Goal: Information Seeking & Learning: Learn about a topic

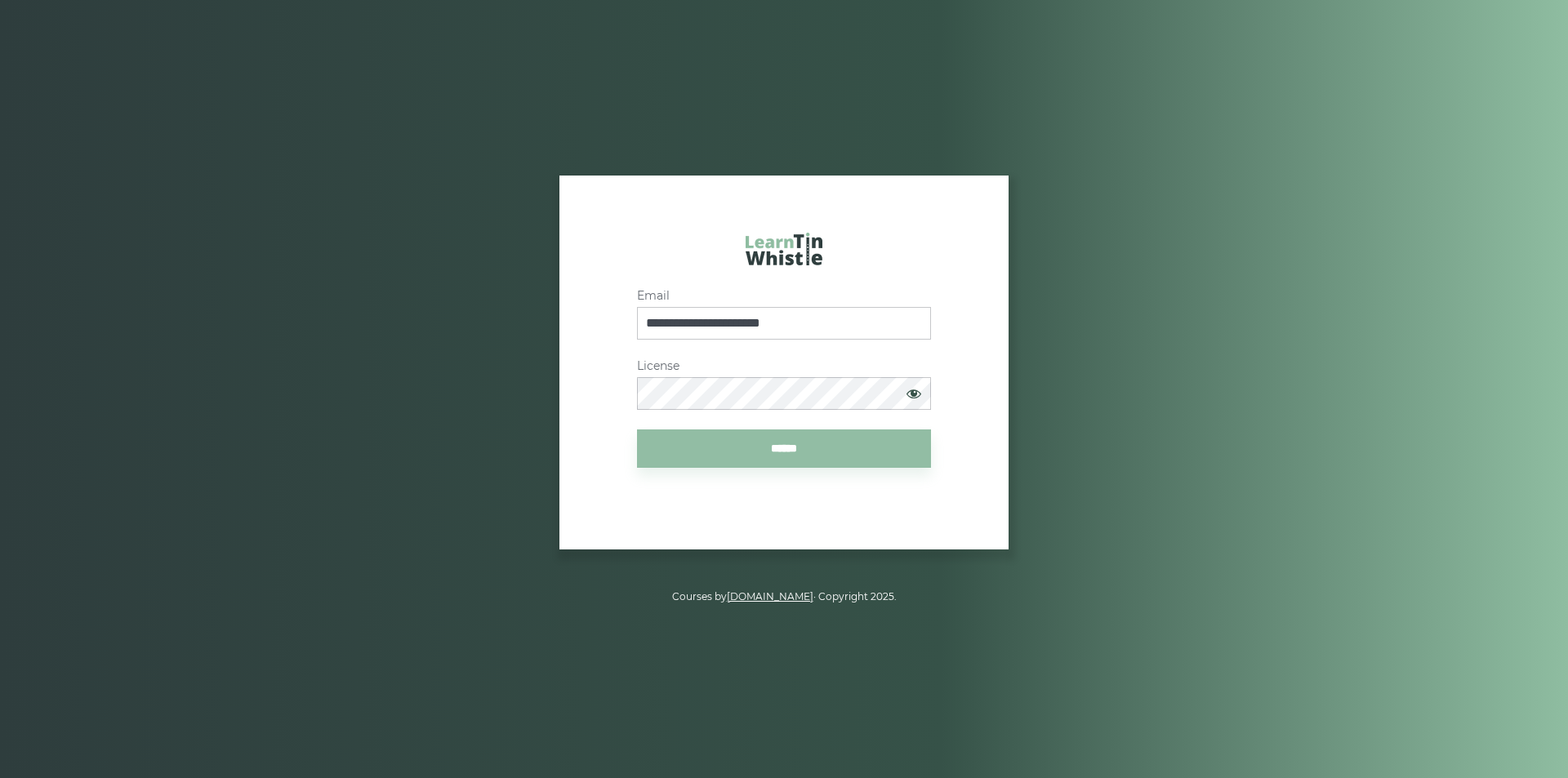
click at [913, 391] on span at bounding box center [914, 394] width 33 height 31
click at [879, 543] on article "**********" at bounding box center [784, 362] width 521 height 374
click at [566, 337] on div "**********" at bounding box center [784, 350] width 521 height 235
click at [791, 451] on input "******" at bounding box center [783, 449] width 294 height 39
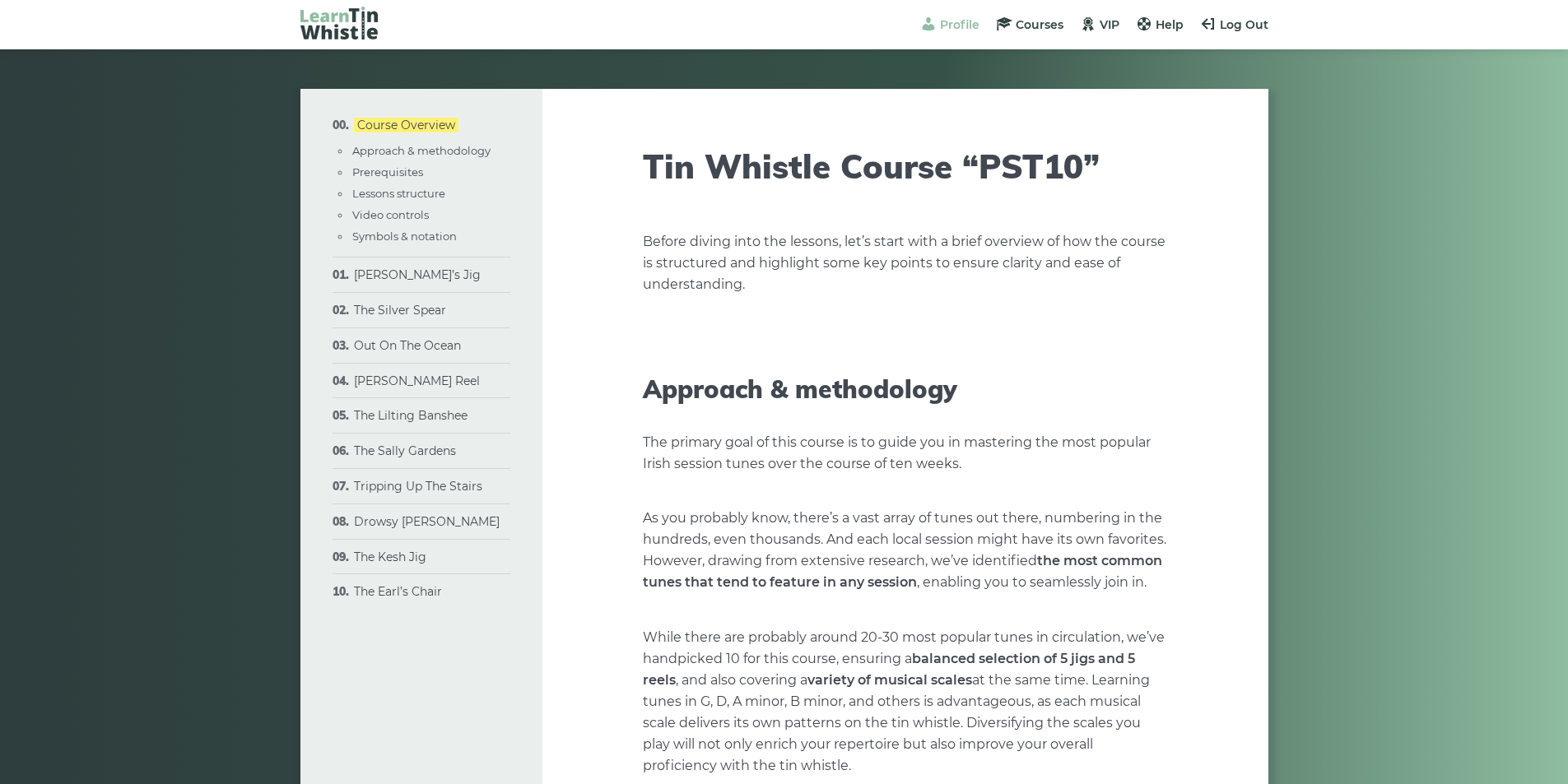
click at [963, 24] on span "Profile" at bounding box center [959, 24] width 40 height 15
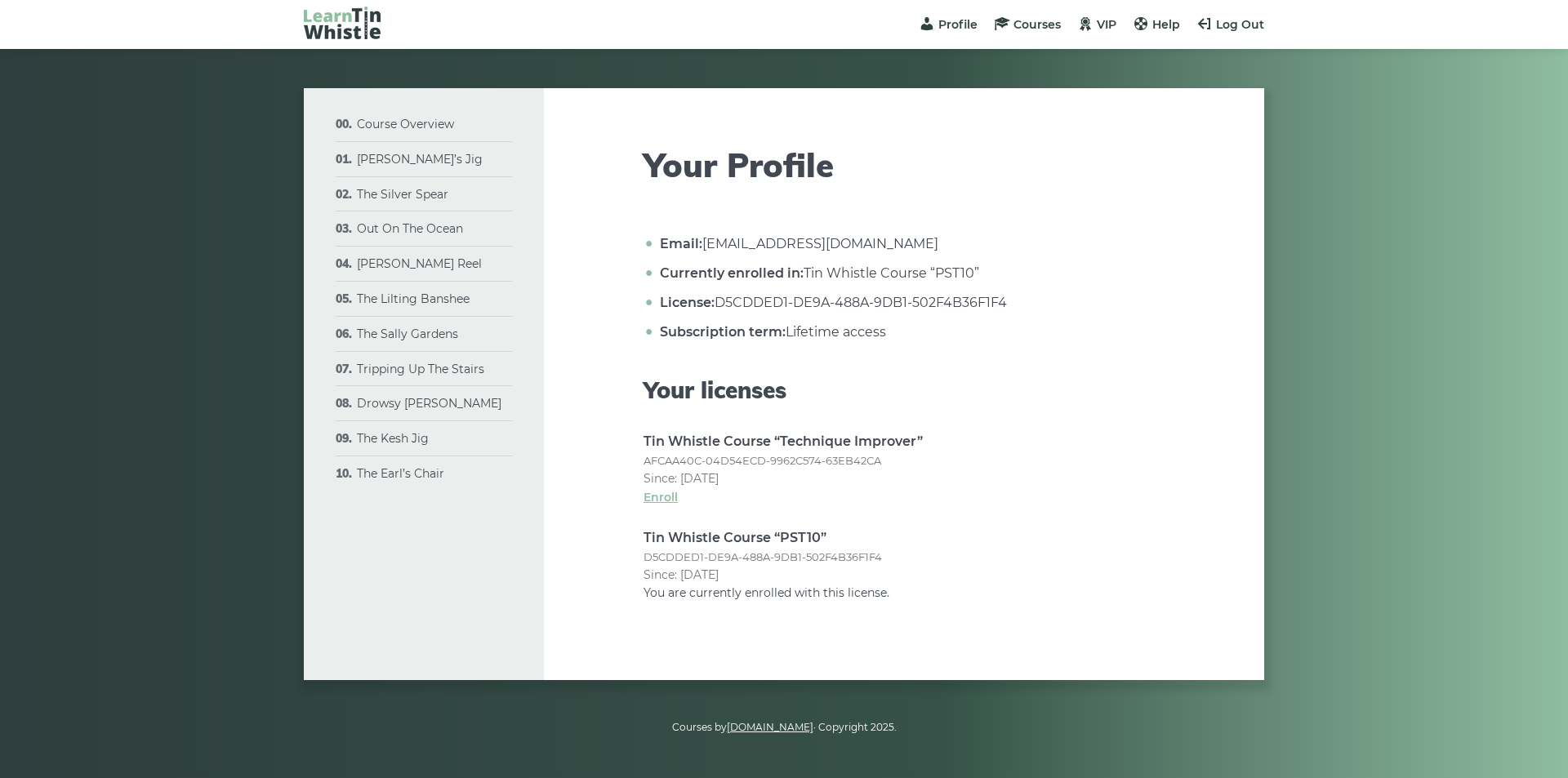
drag, startPoint x: 788, startPoint y: 329, endPoint x: 998, endPoint y: 345, distance: 210.6
click at [946, 330] on li "Subscription term: Lifetime access" at bounding box center [910, 332] width 509 height 21
click at [1043, 378] on h3 "Your licenses" at bounding box center [903, 390] width 521 height 28
click at [1036, 29] on span "Courses" at bounding box center [1036, 24] width 47 height 14
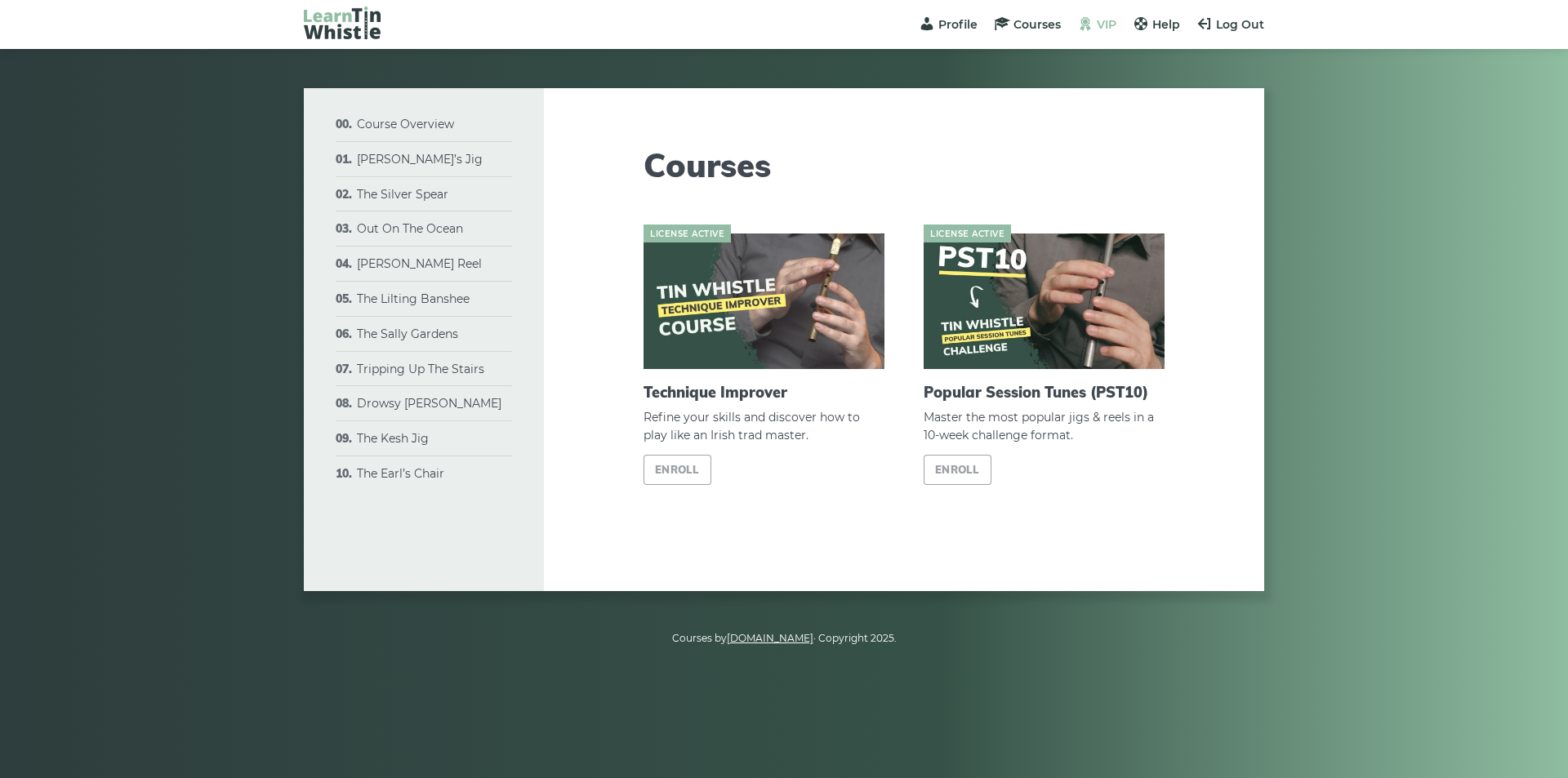
click at [1104, 24] on span "VIP" at bounding box center [1107, 24] width 19 height 14
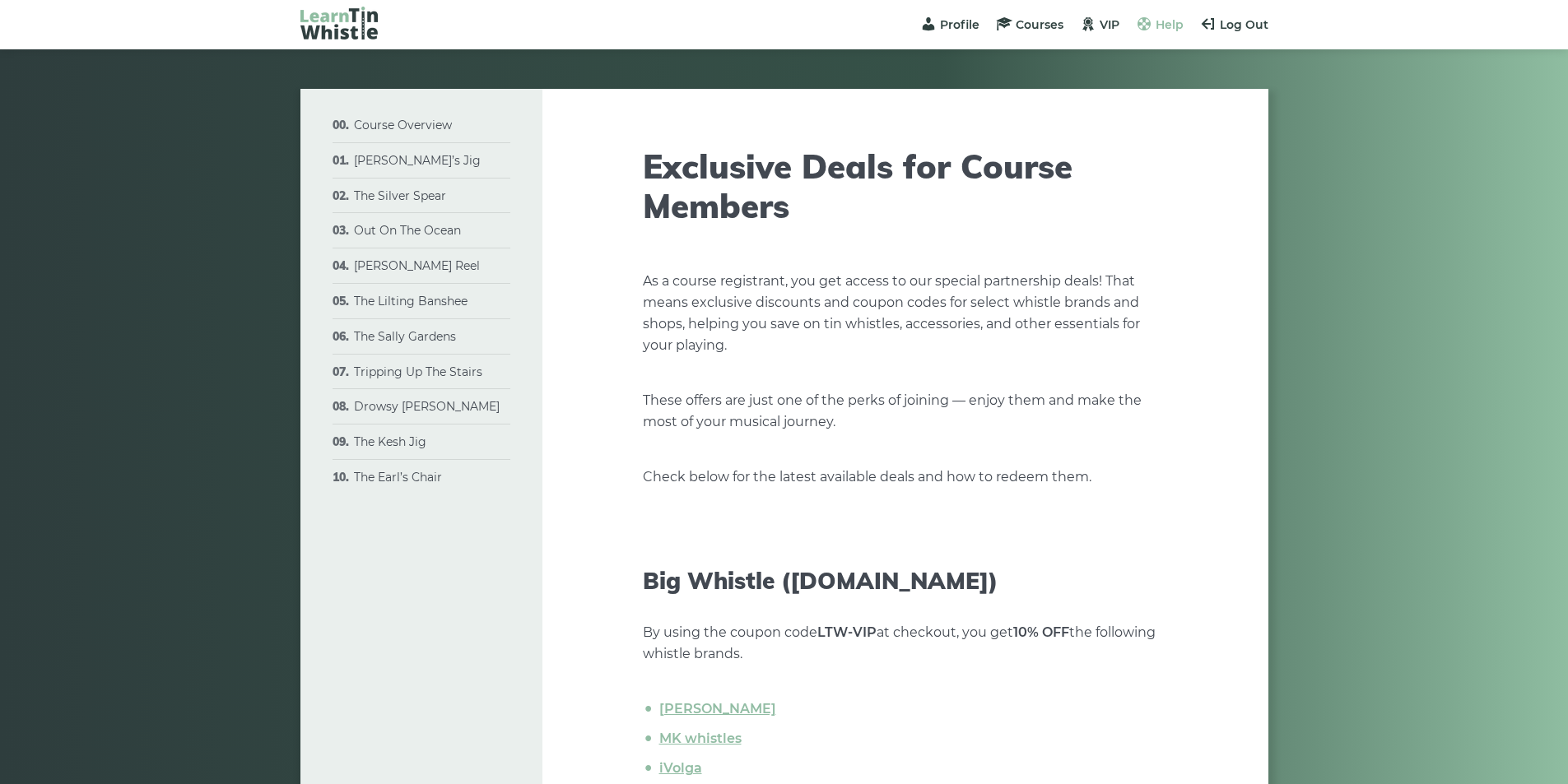
click at [1173, 24] on span "Help" at bounding box center [1170, 24] width 28 height 15
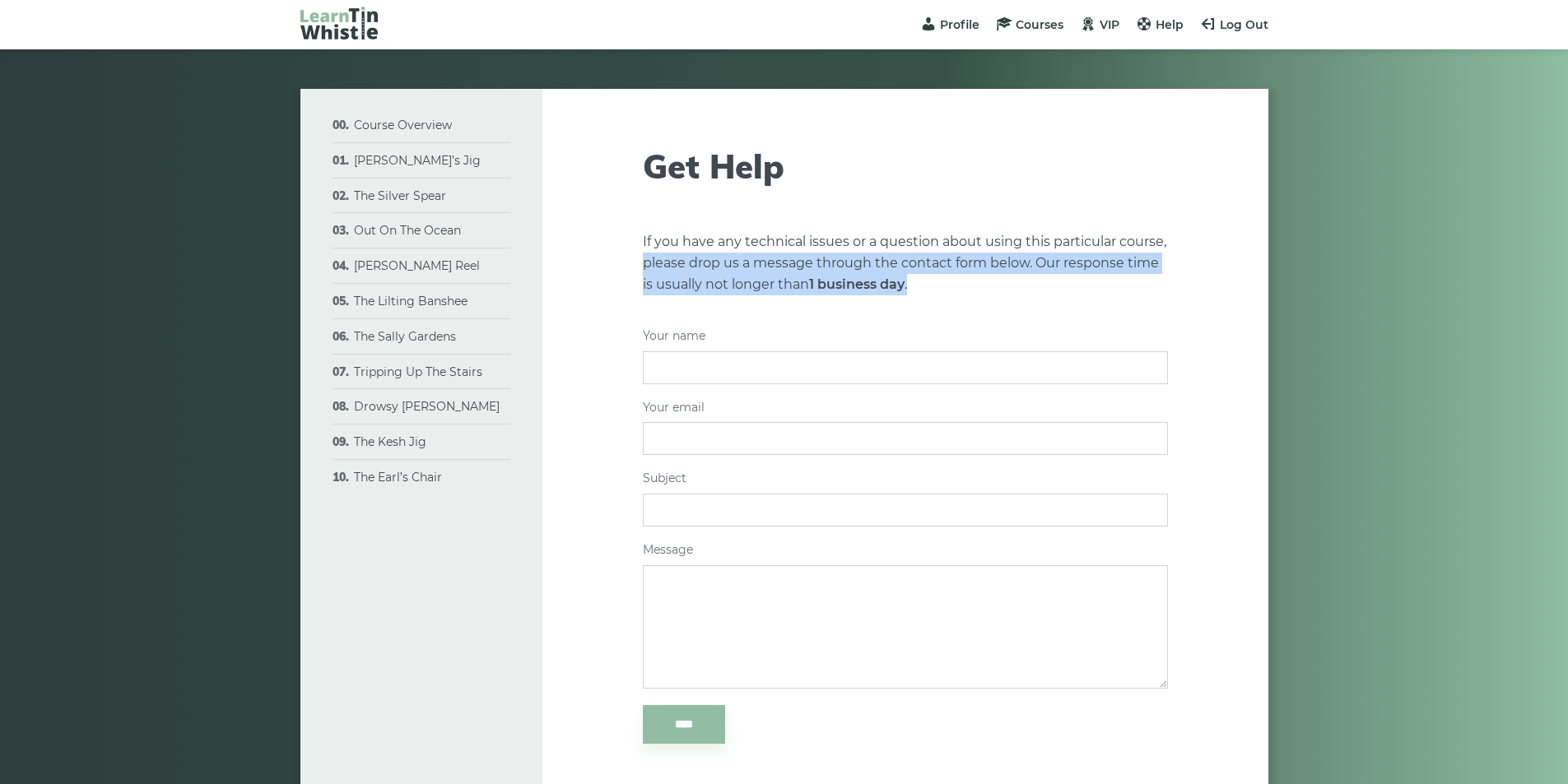
drag, startPoint x: 646, startPoint y: 264, endPoint x: 1147, endPoint y: 278, distance: 501.2
click at [1147, 278] on p "If you have any technical issues or a question about using this particular cour…" at bounding box center [905, 263] width 525 height 64
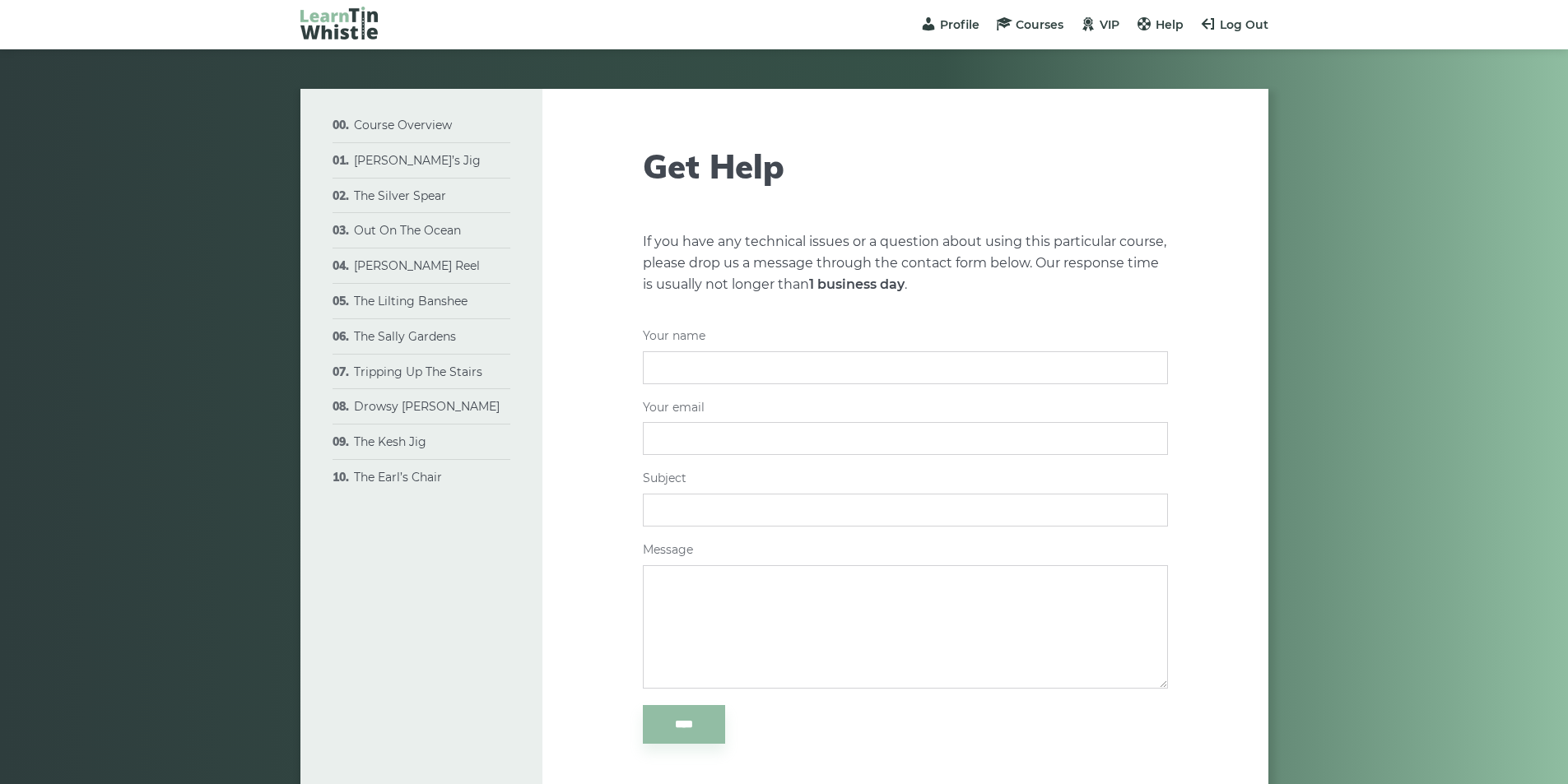
click at [1087, 297] on div "If you have any technical issues or a question about using this particular cour…" at bounding box center [905, 519] width 525 height 576
click at [1166, 24] on span "Help" at bounding box center [1170, 24] width 28 height 15
click at [1108, 30] on span "VIP" at bounding box center [1110, 24] width 19 height 15
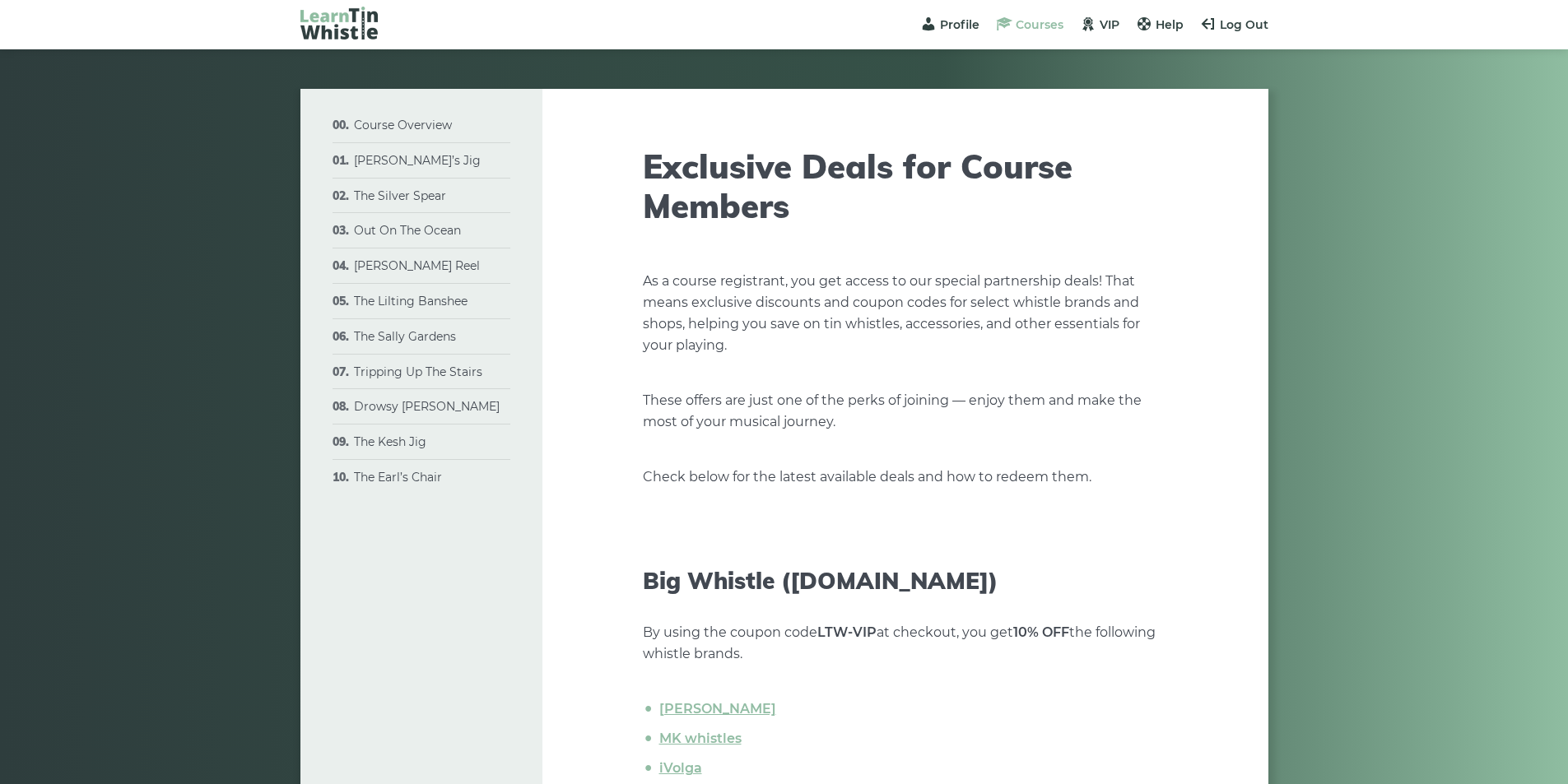
click at [1027, 27] on span "Courses" at bounding box center [1039, 24] width 48 height 15
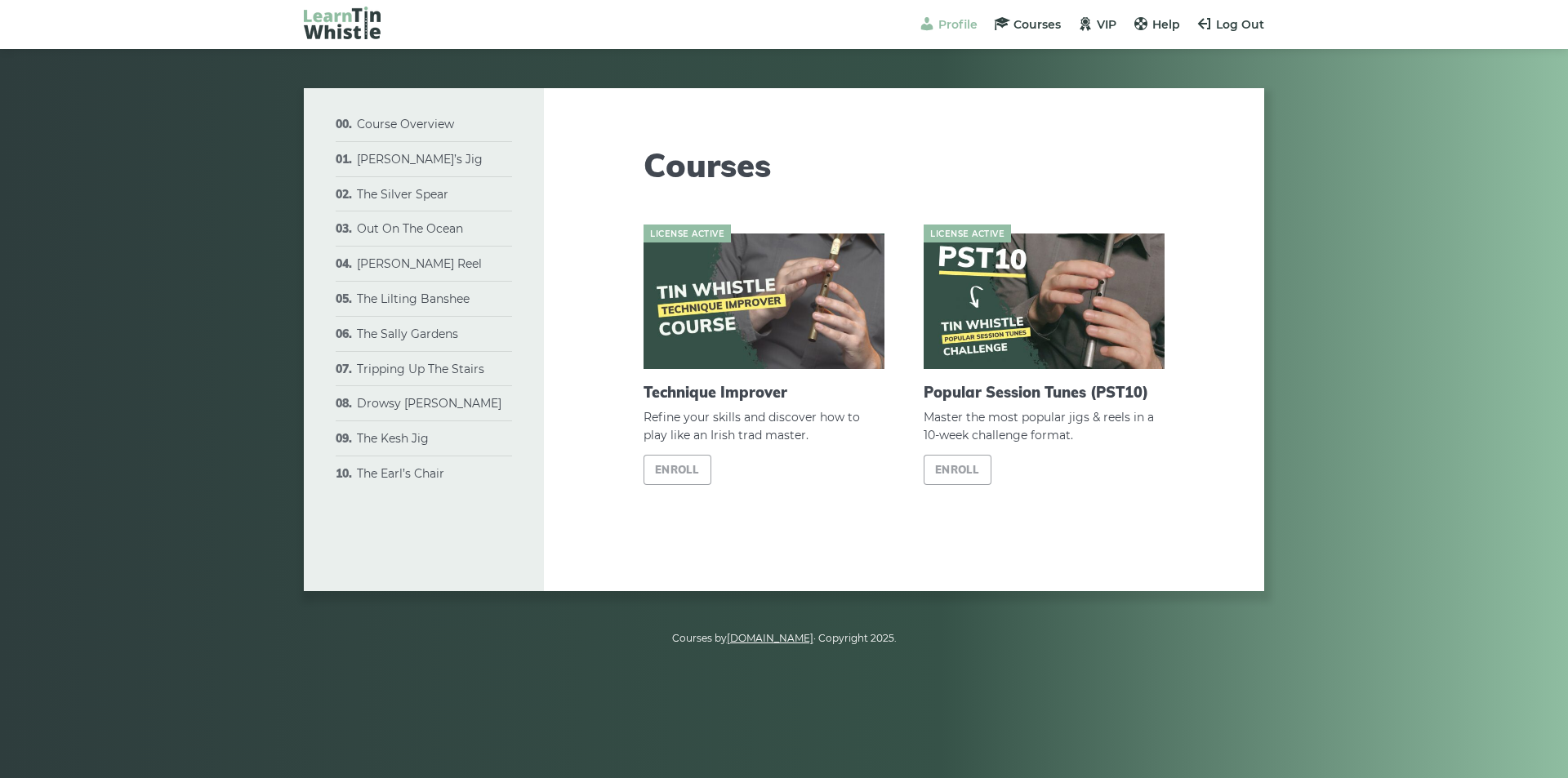
click at [948, 23] on span "Profile" at bounding box center [957, 24] width 39 height 14
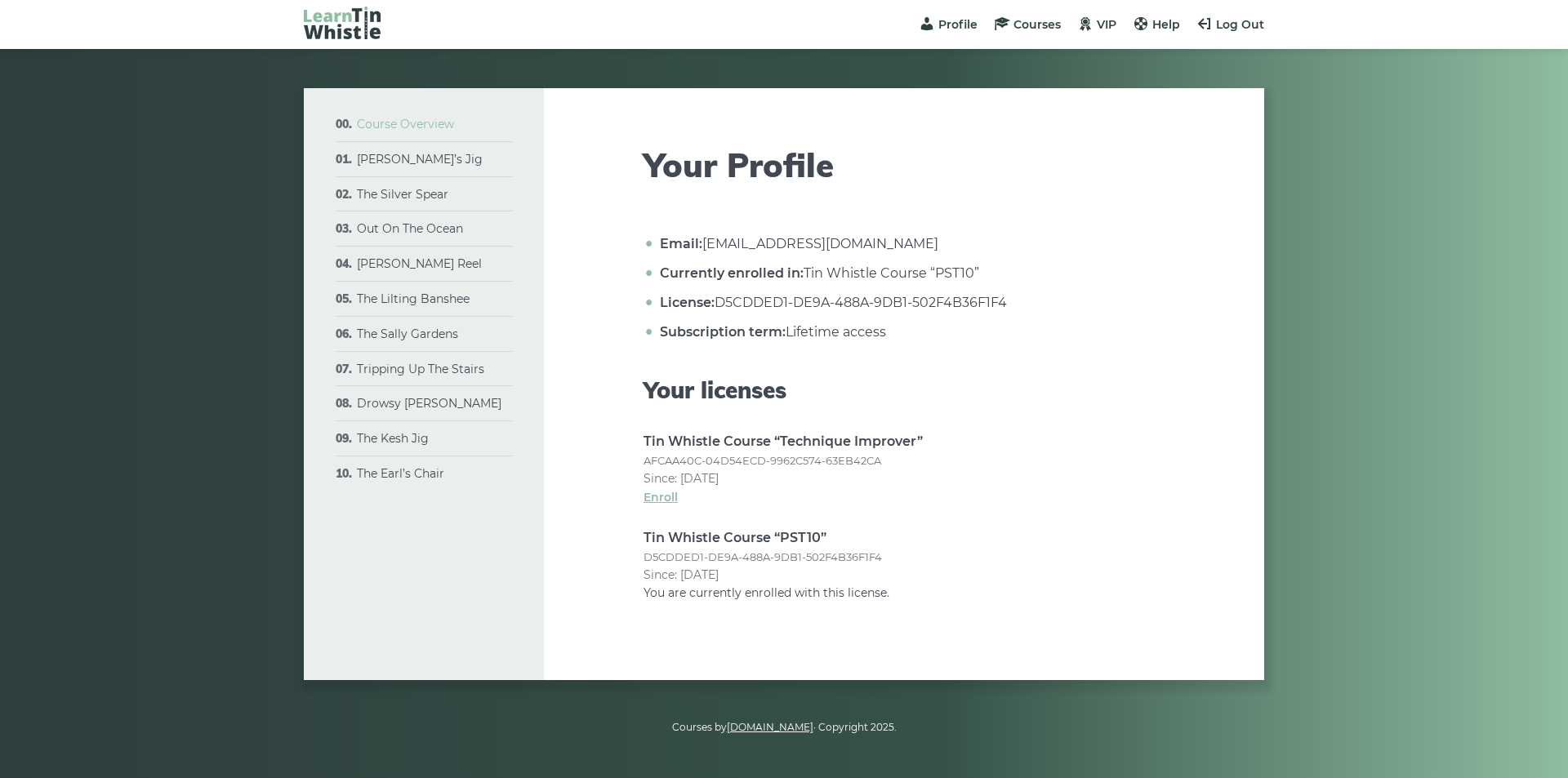
click at [423, 121] on link "Course Overview" at bounding box center [405, 123] width 97 height 14
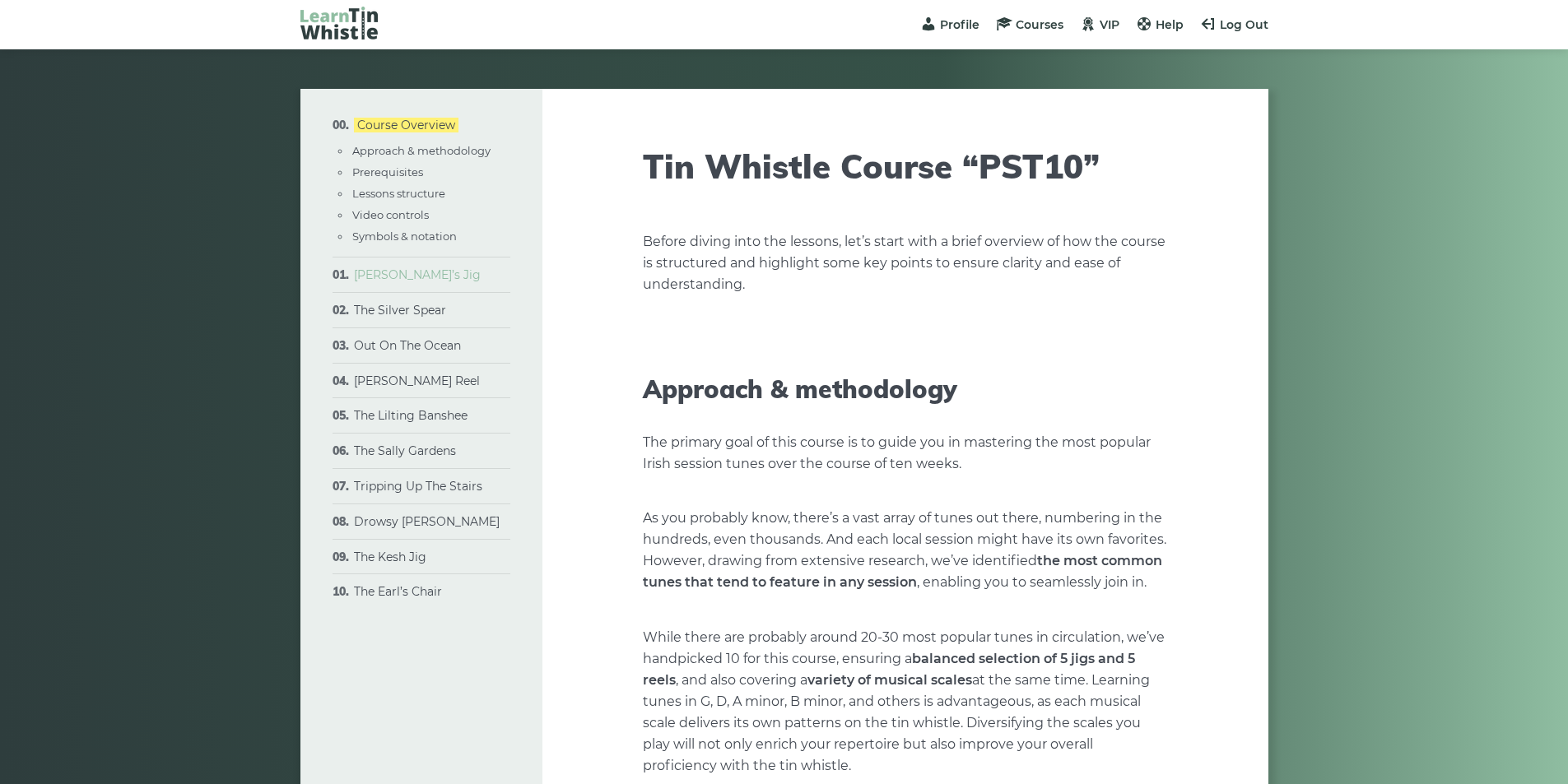
click at [411, 278] on link "[PERSON_NAME]’s Jig" at bounding box center [417, 275] width 127 height 15
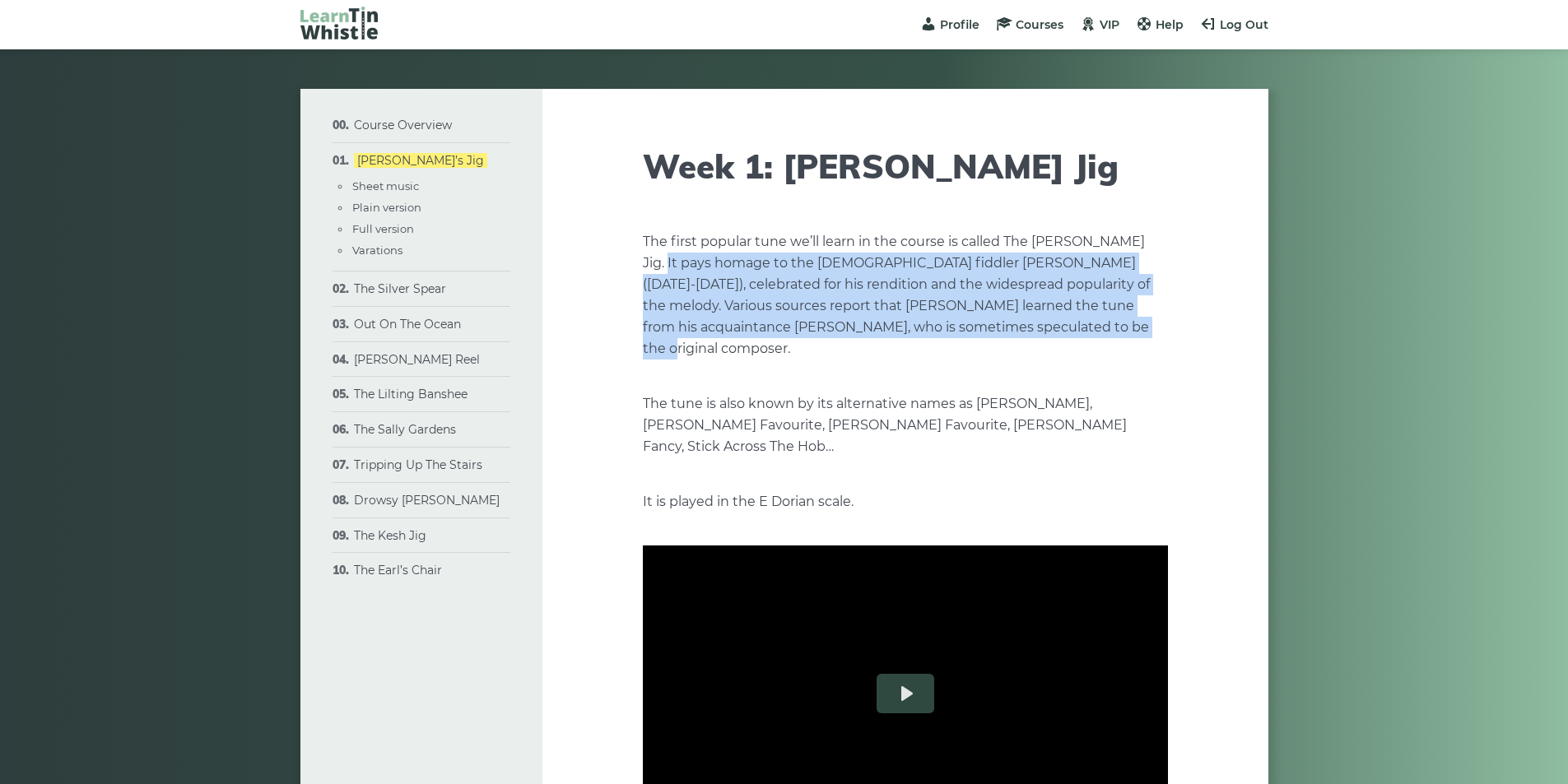
drag, startPoint x: 643, startPoint y: 263, endPoint x: 1119, endPoint y: 327, distance: 480.3
click at [1119, 327] on p "The first popular tune we’ll learn in the course is called The [PERSON_NAME] Ji…" at bounding box center [905, 295] width 525 height 128
click at [1129, 331] on p "The first popular tune we’ll learn in the course is called The [PERSON_NAME] Ji…" at bounding box center [905, 295] width 525 height 128
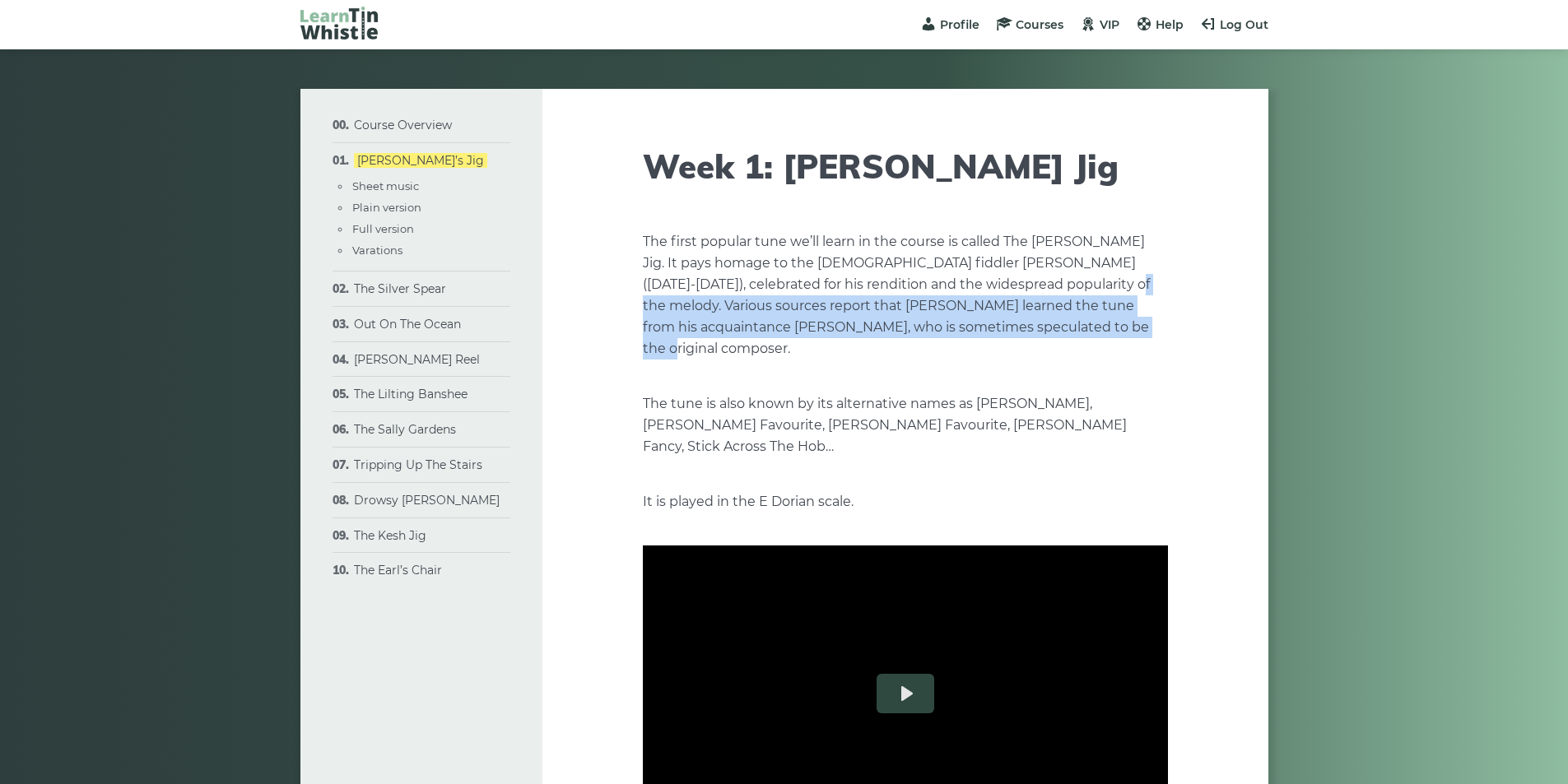
drag, startPoint x: 1072, startPoint y: 287, endPoint x: 1171, endPoint y: 333, distance: 109.2
click at [1106, 338] on p "The first popular tune we’ll learn in the course is called The [PERSON_NAME] Ji…" at bounding box center [905, 295] width 525 height 128
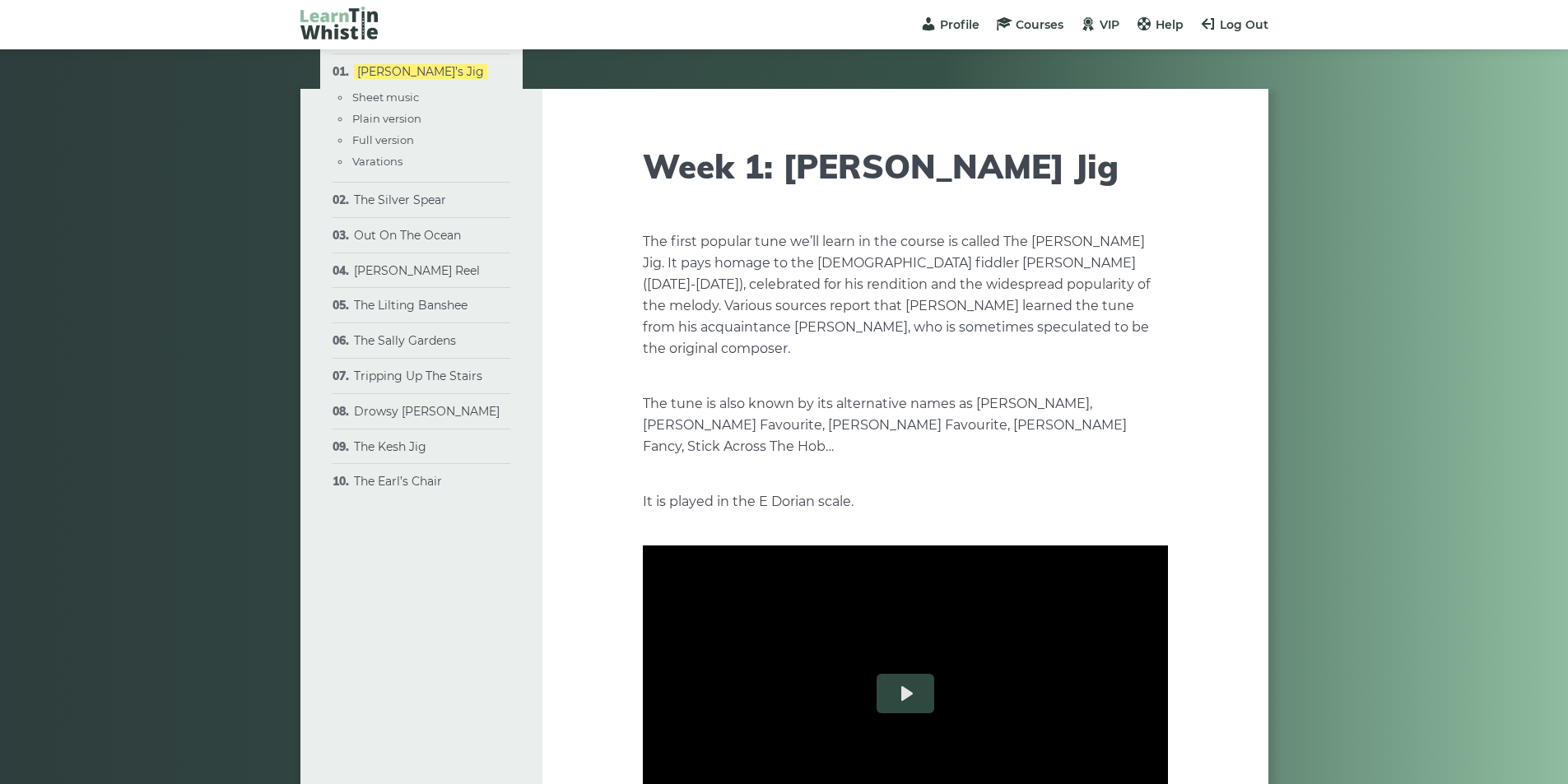
scroll to position [110, 0]
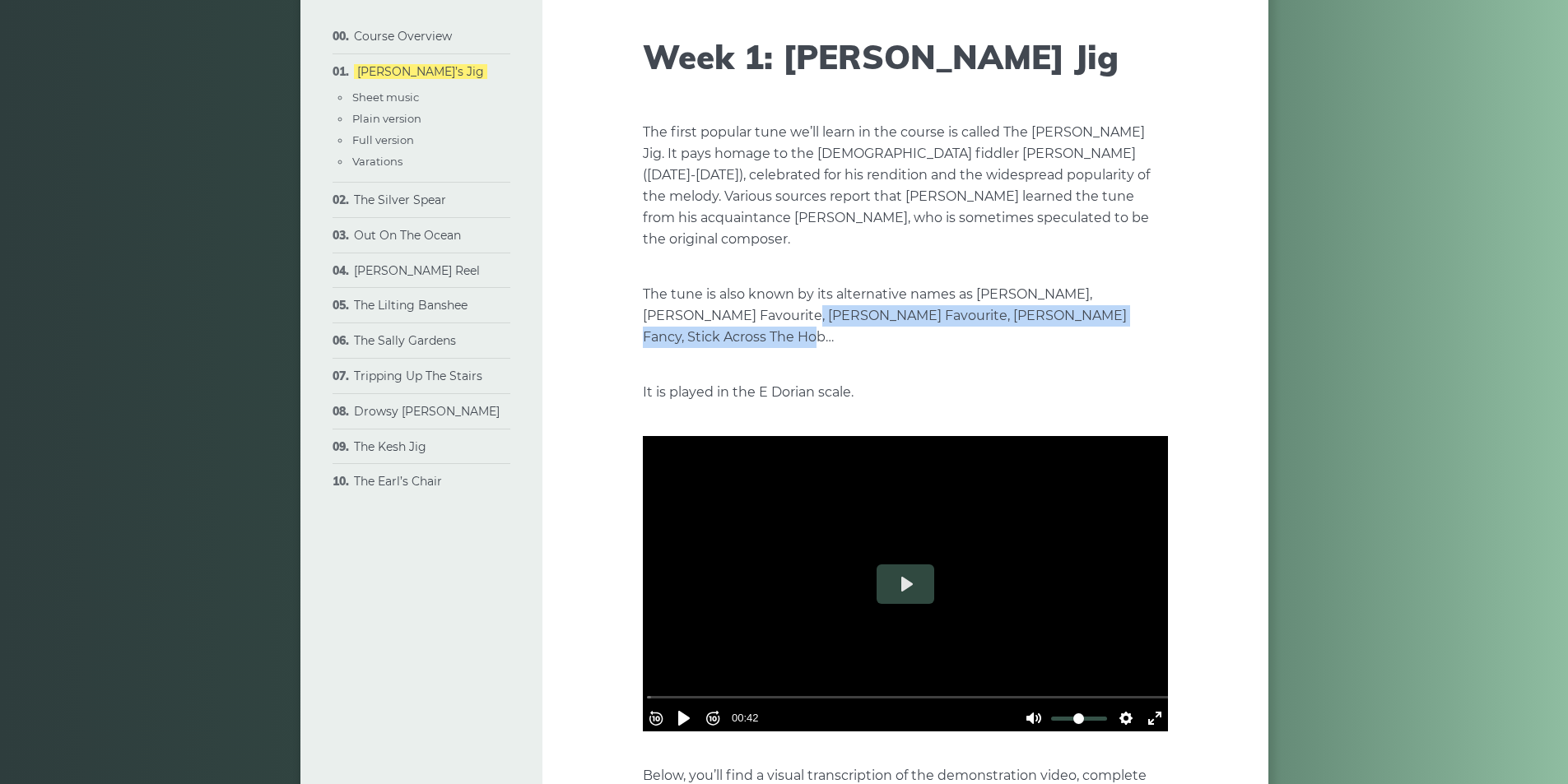
drag, startPoint x: 743, startPoint y: 297, endPoint x: 1216, endPoint y: 306, distance: 473.1
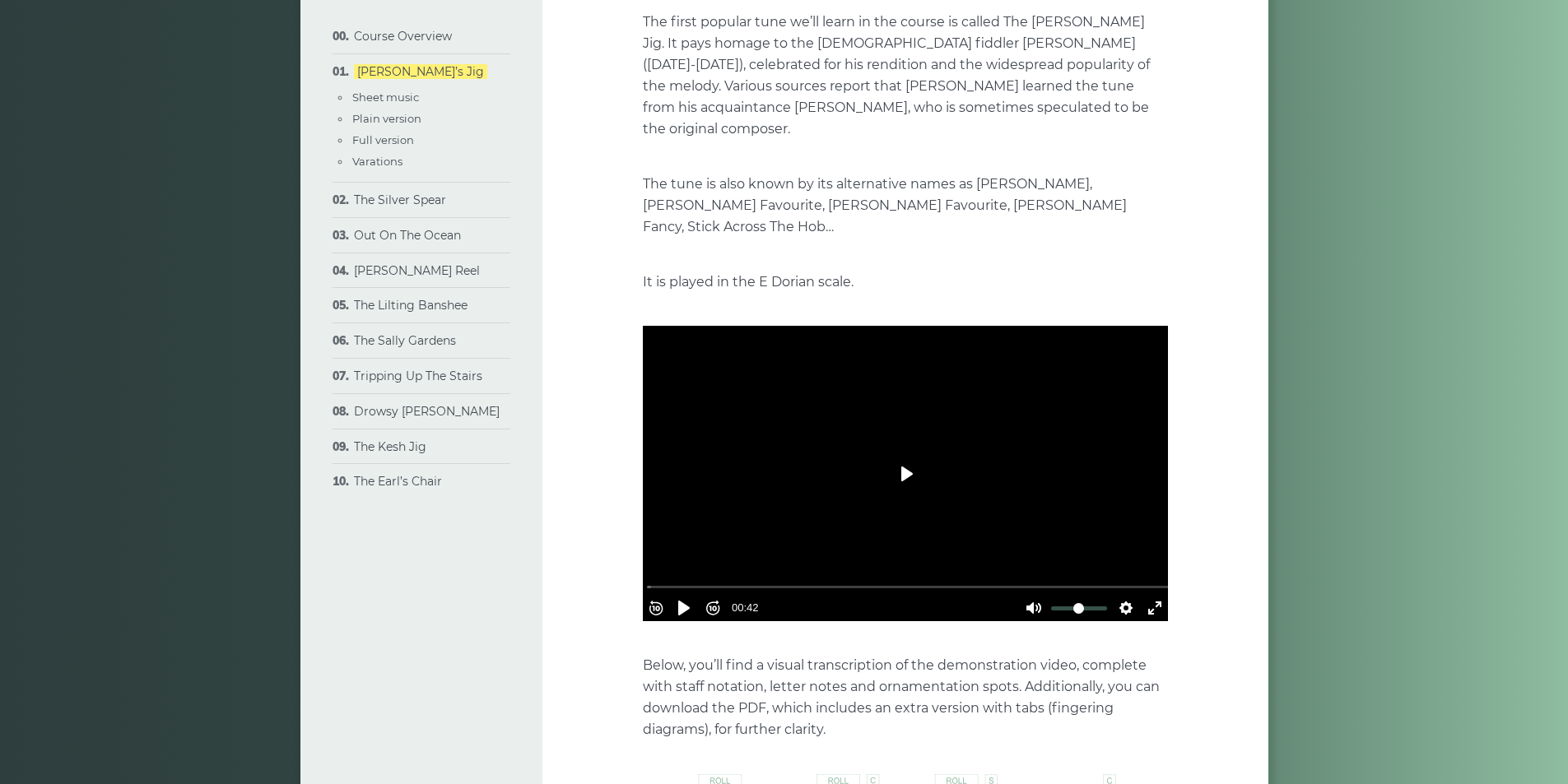
click at [912, 457] on button "Play" at bounding box center [905, 474] width 57 height 40
type input "****"
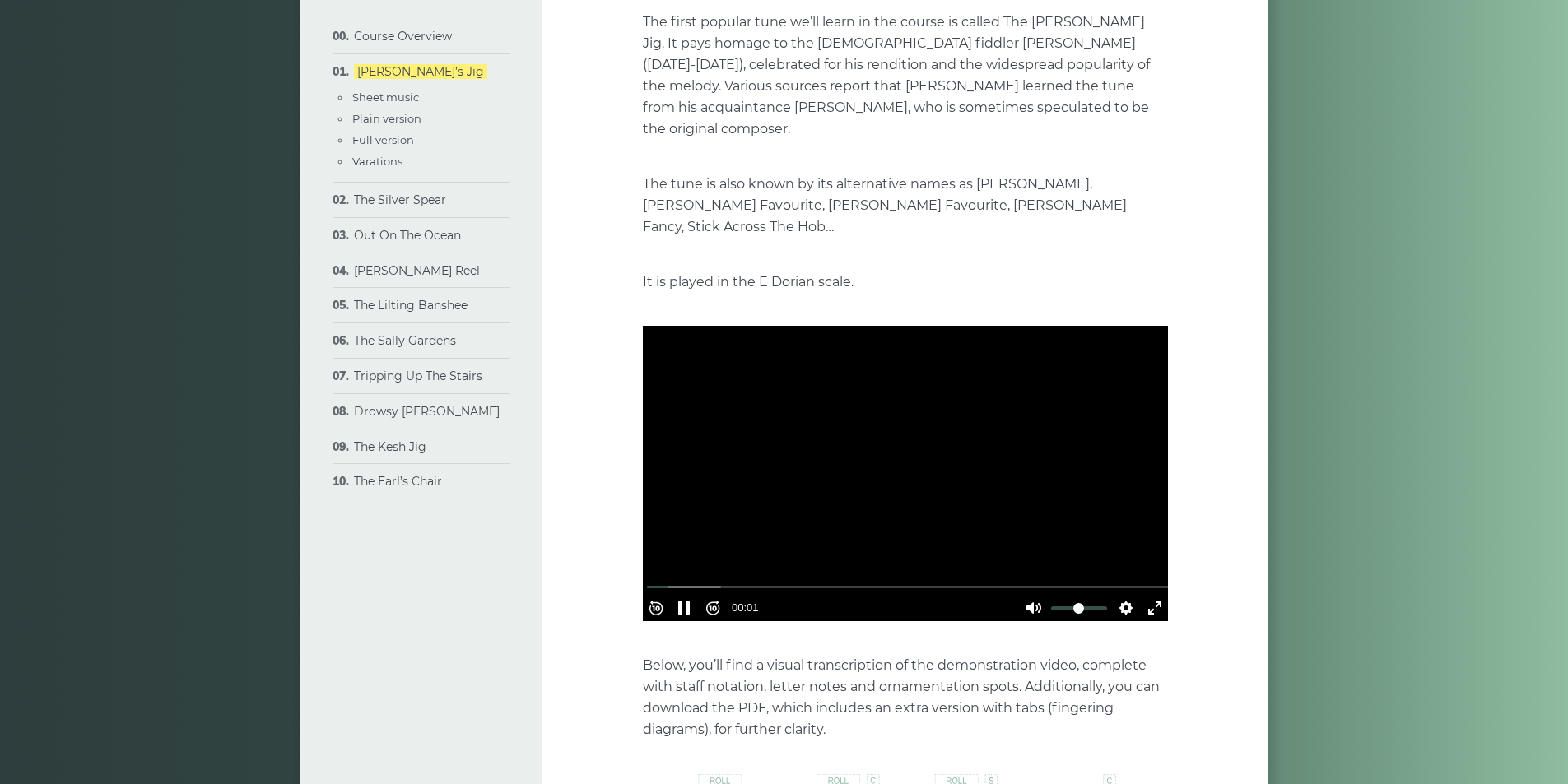
click at [1074, 601] on input "Volume" at bounding box center [1080, 608] width 56 height 16
type input "****"
type input "***"
click at [1058, 601] on input "Volume" at bounding box center [1080, 608] width 56 height 16
type input "****"
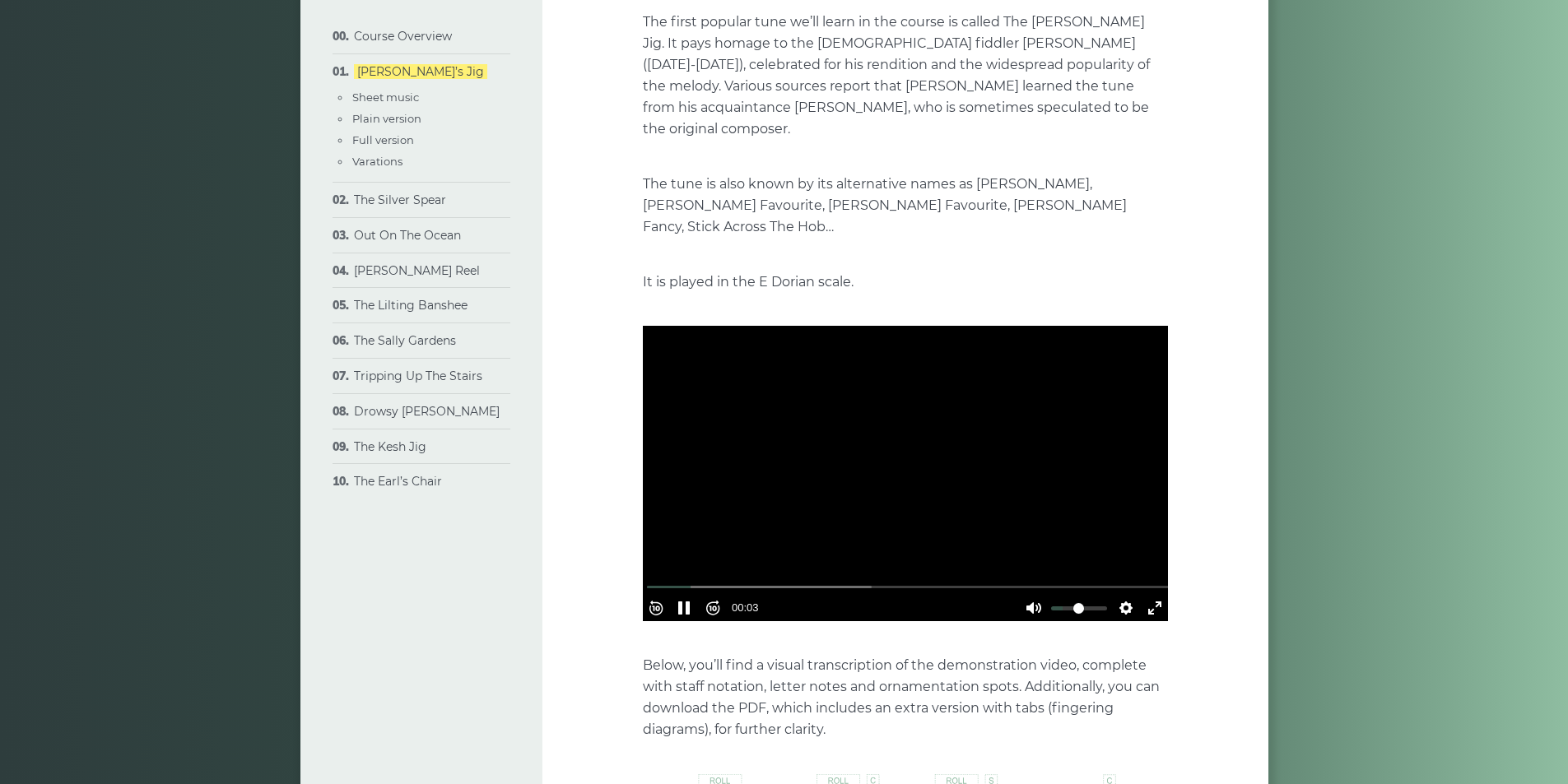
type input "***"
click at [1075, 601] on input "Volume" at bounding box center [1080, 608] width 56 height 16
click at [688, 595] on button "Pause Play" at bounding box center [684, 607] width 26 height 26
type input "*****"
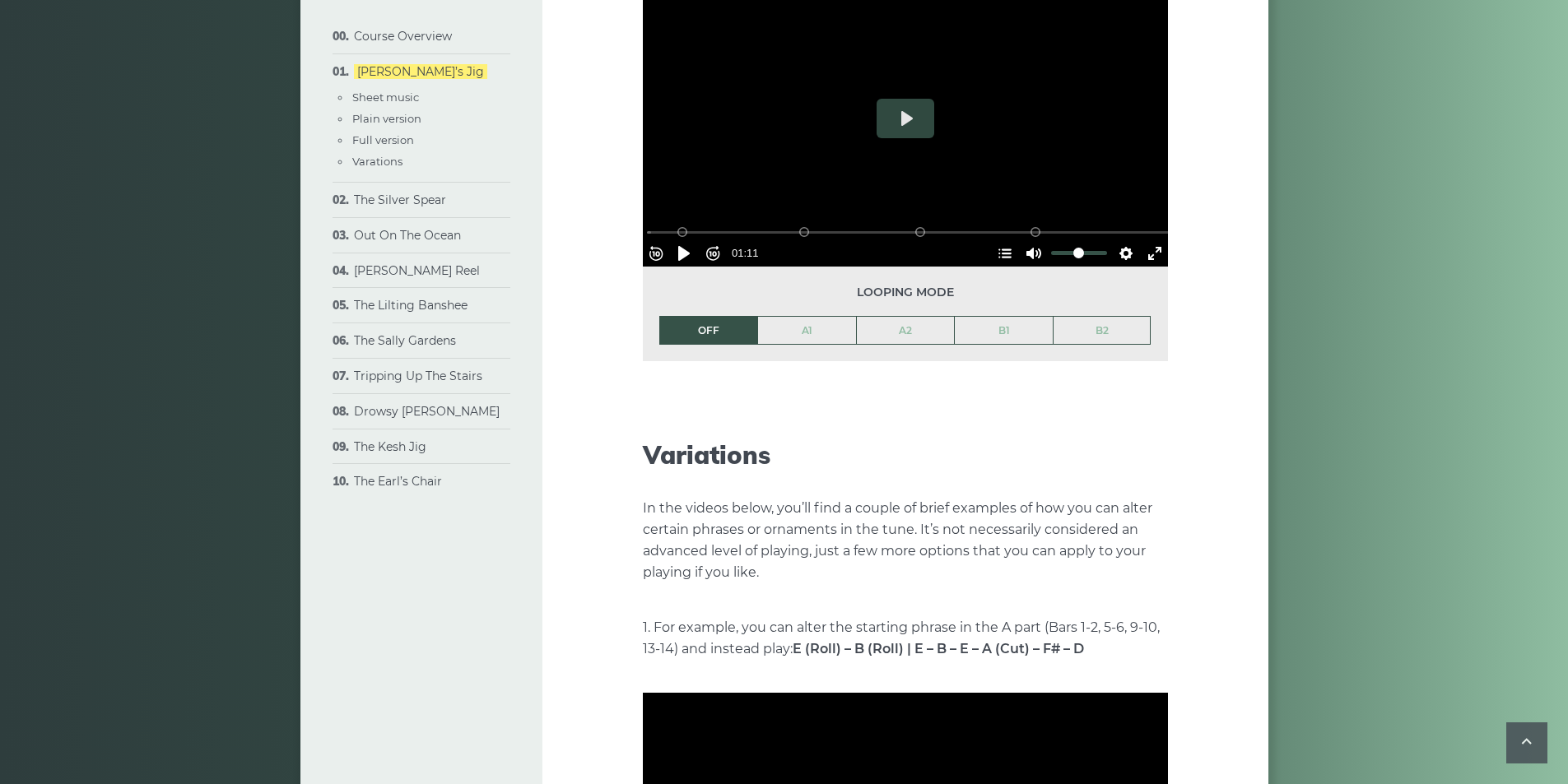
scroll to position [2303, 0]
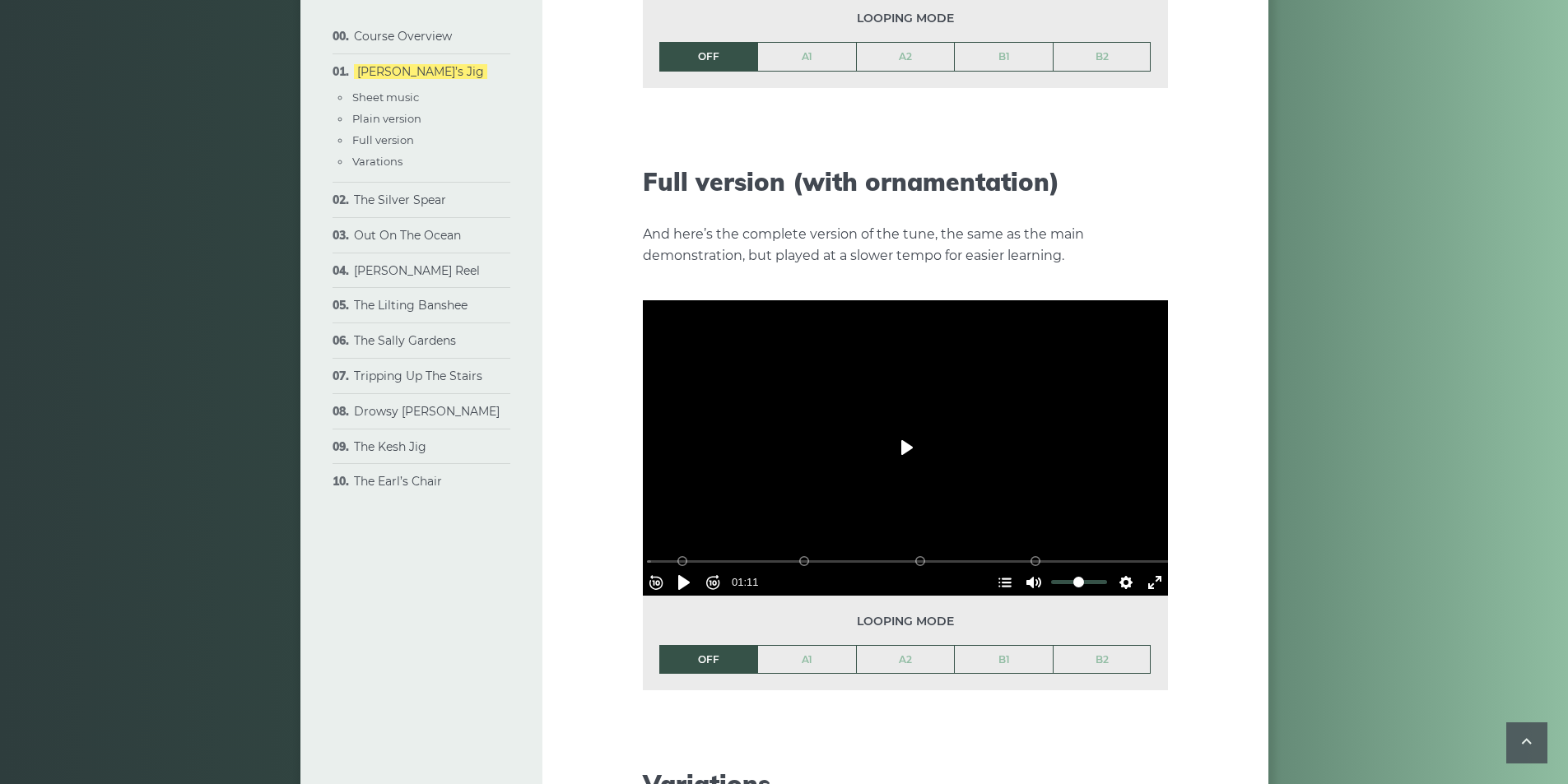
click at [918, 433] on button "Play" at bounding box center [905, 447] width 57 height 40
type input "****"
click at [1077, 574] on input "Volume" at bounding box center [1080, 582] width 56 height 16
click at [1113, 570] on button "Settings" at bounding box center [1125, 582] width 26 height 26
click at [1104, 533] on span "Speed Normal" at bounding box center [1073, 541] width 82 height 18
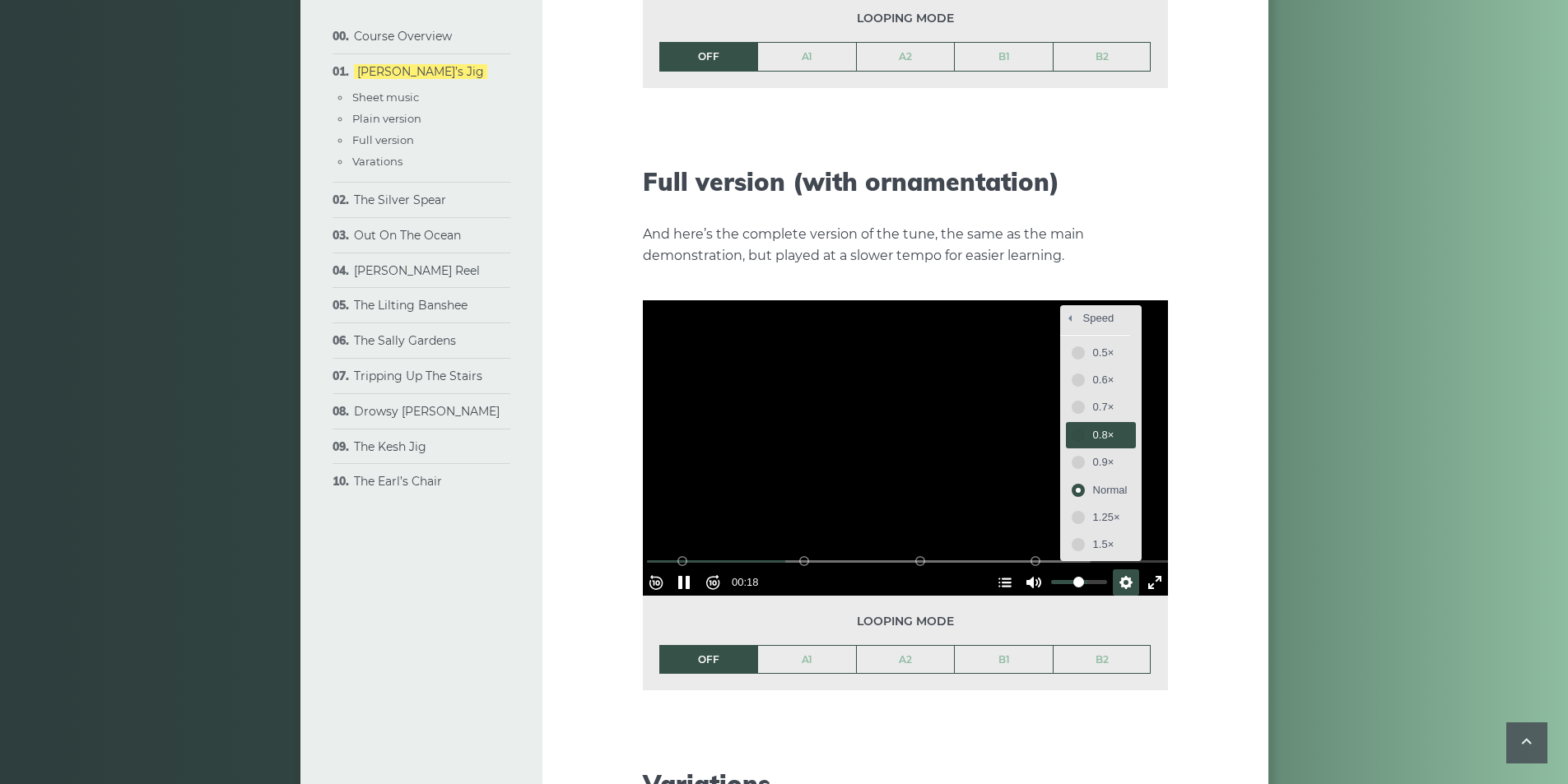
click at [1096, 426] on span "0.8×" at bounding box center [1111, 435] width 35 height 18
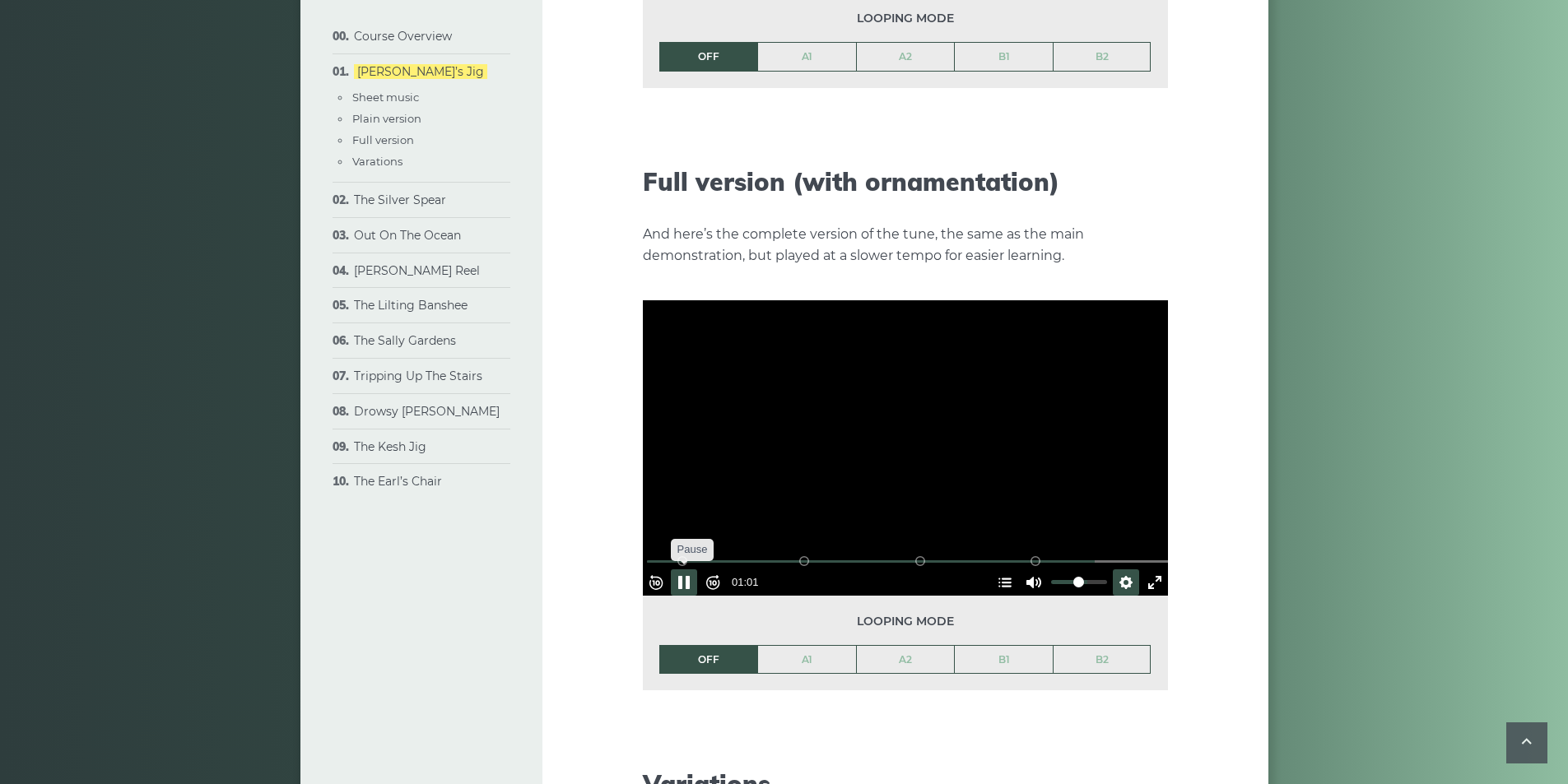
click at [689, 570] on button "Pause Play" at bounding box center [684, 582] width 26 height 26
type input "*****"
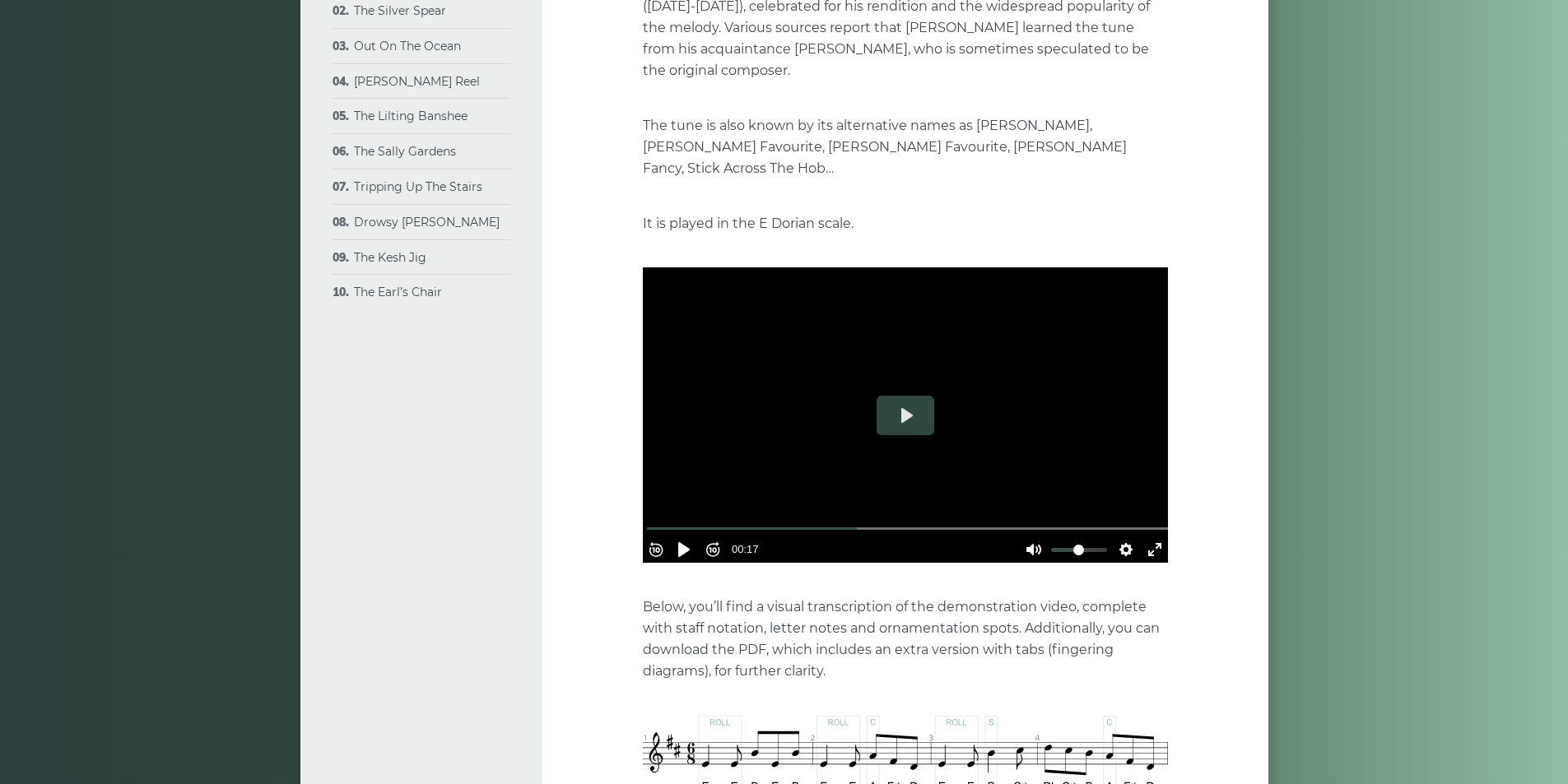
scroll to position [0, 0]
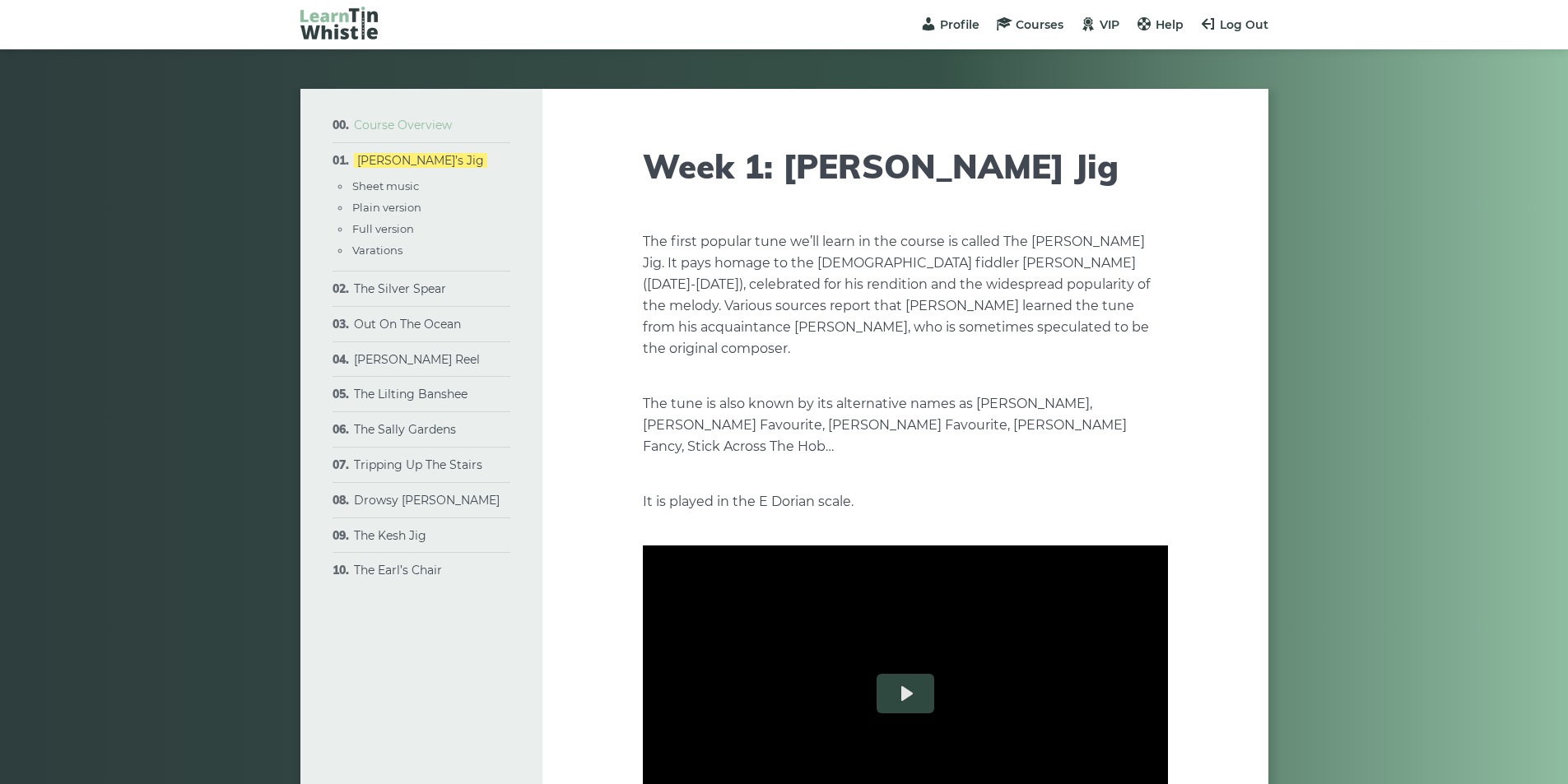
click at [420, 125] on link "Course Overview" at bounding box center [403, 124] width 98 height 15
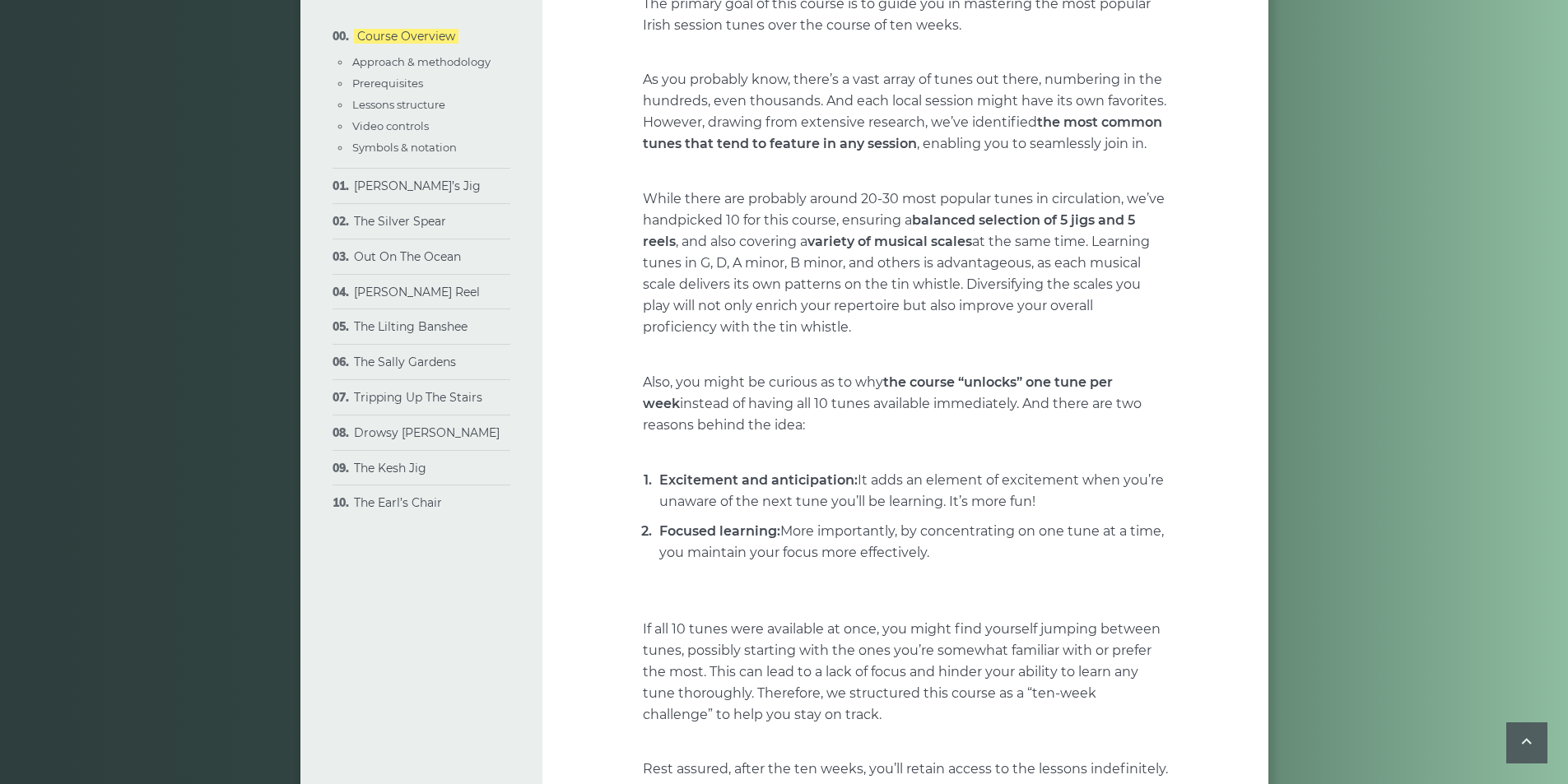
scroll to position [549, 0]
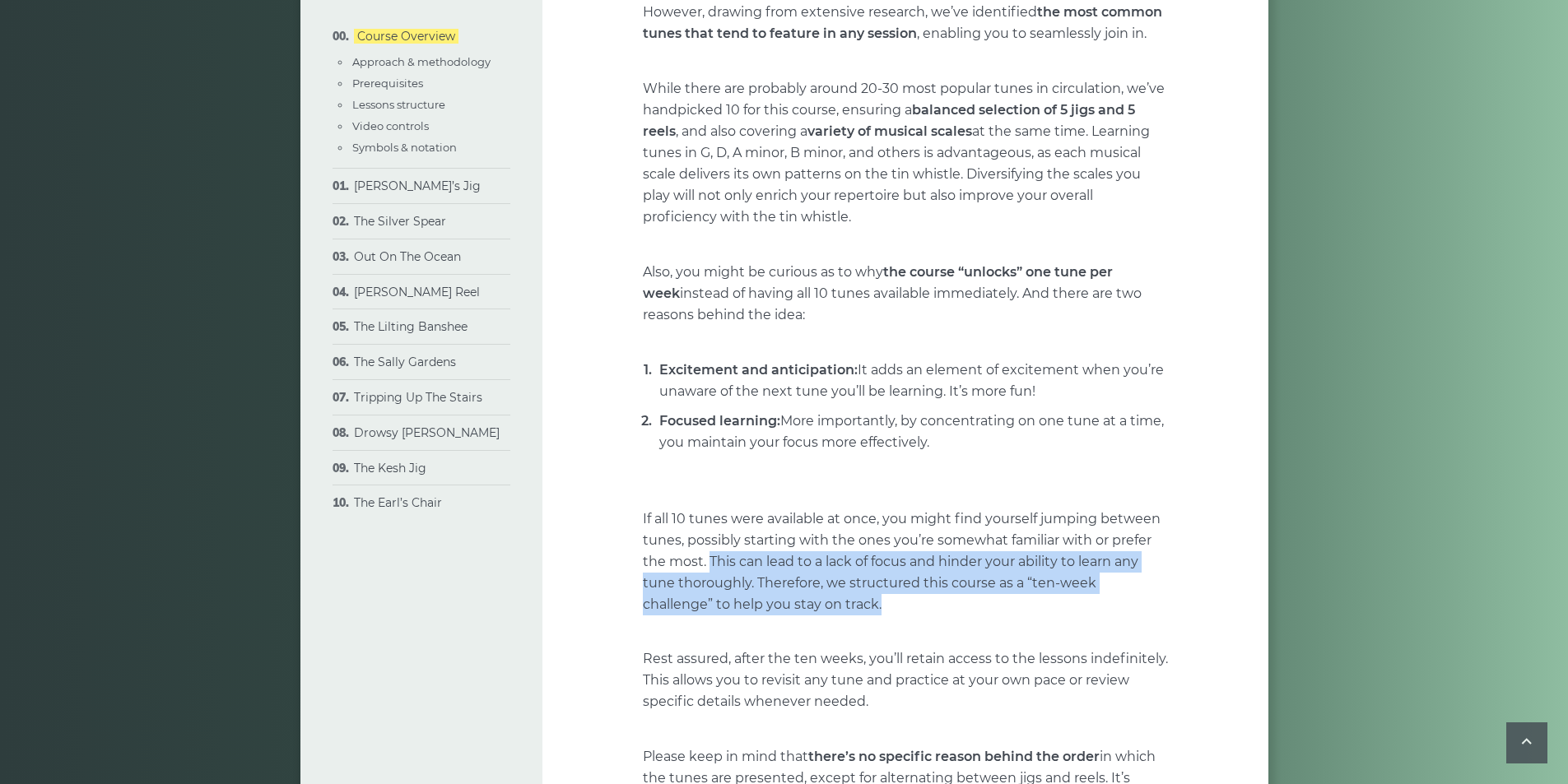
drag, startPoint x: 709, startPoint y: 560, endPoint x: 1132, endPoint y: 601, distance: 425.0
click at [1143, 598] on p "If all 10 tunes were available at once, you might find yourself jumping between…" at bounding box center [905, 551] width 525 height 128
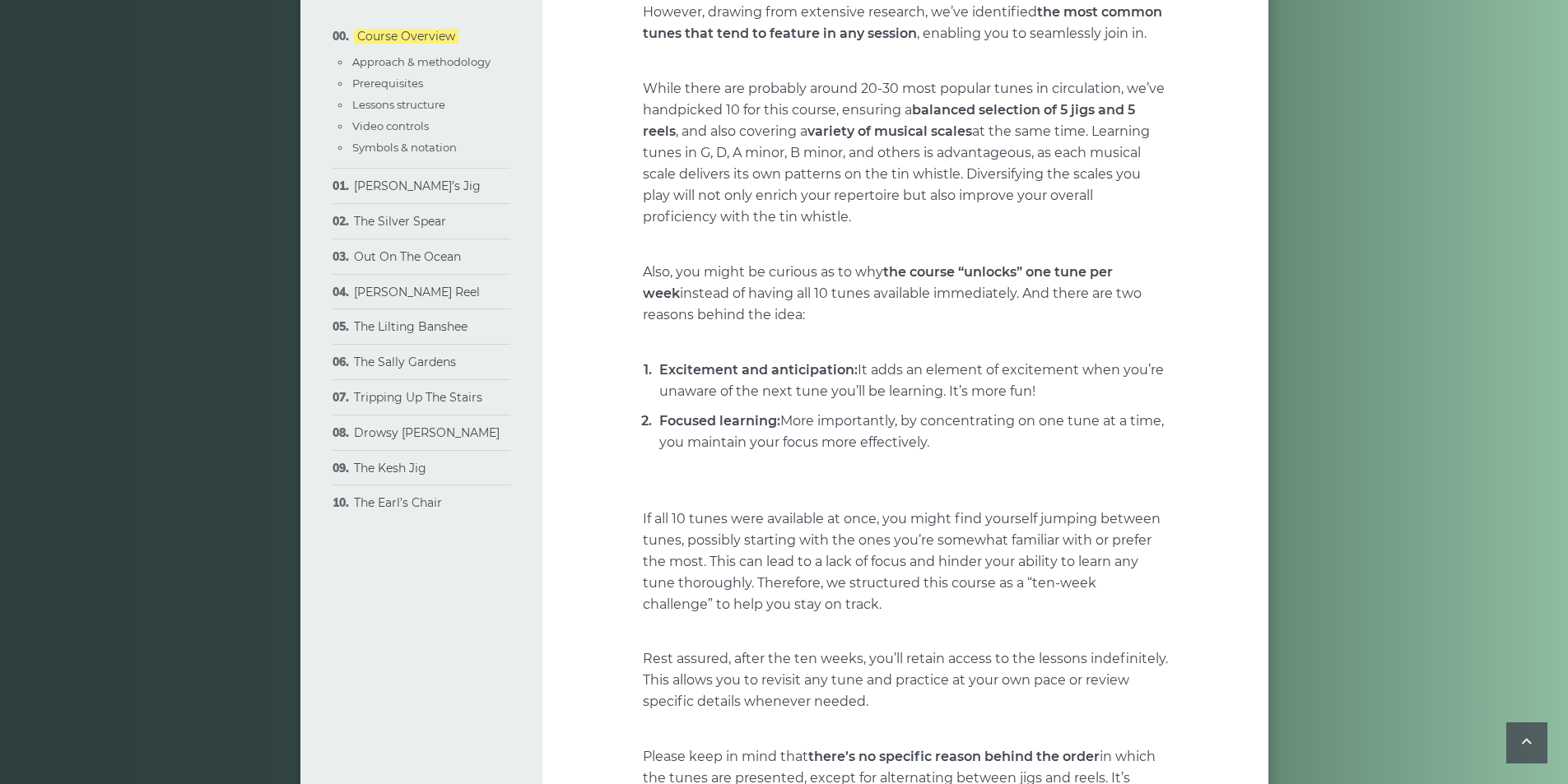
drag, startPoint x: 758, startPoint y: 583, endPoint x: 870, endPoint y: 613, distance: 115.9
click at [870, 613] on p "If all 10 tunes were available at once, you might find yourself jumping between…" at bounding box center [905, 551] width 525 height 128
click at [891, 614] on p "If all 10 tunes were available at once, you might find yourself jumping between…" at bounding box center [905, 551] width 525 height 128
click at [839, 609] on p "If all 10 tunes were available at once, you might find yourself jumping between…" at bounding box center [905, 551] width 525 height 128
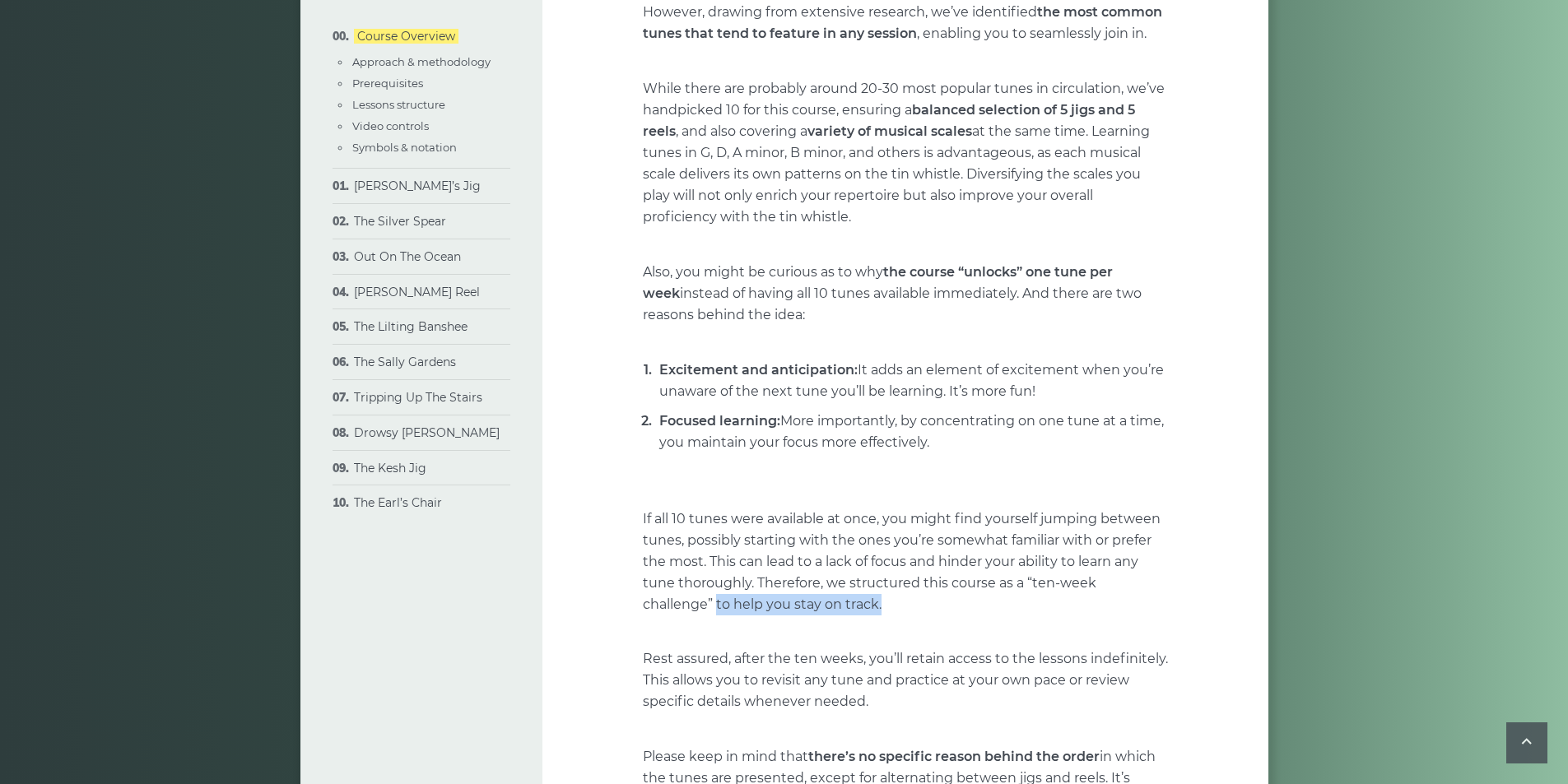
drag, startPoint x: 643, startPoint y: 603, endPoint x: 873, endPoint y: 615, distance: 230.3
click at [822, 607] on p "If all 10 tunes were available at once, you might find yourself jumping between…" at bounding box center [905, 551] width 525 height 128
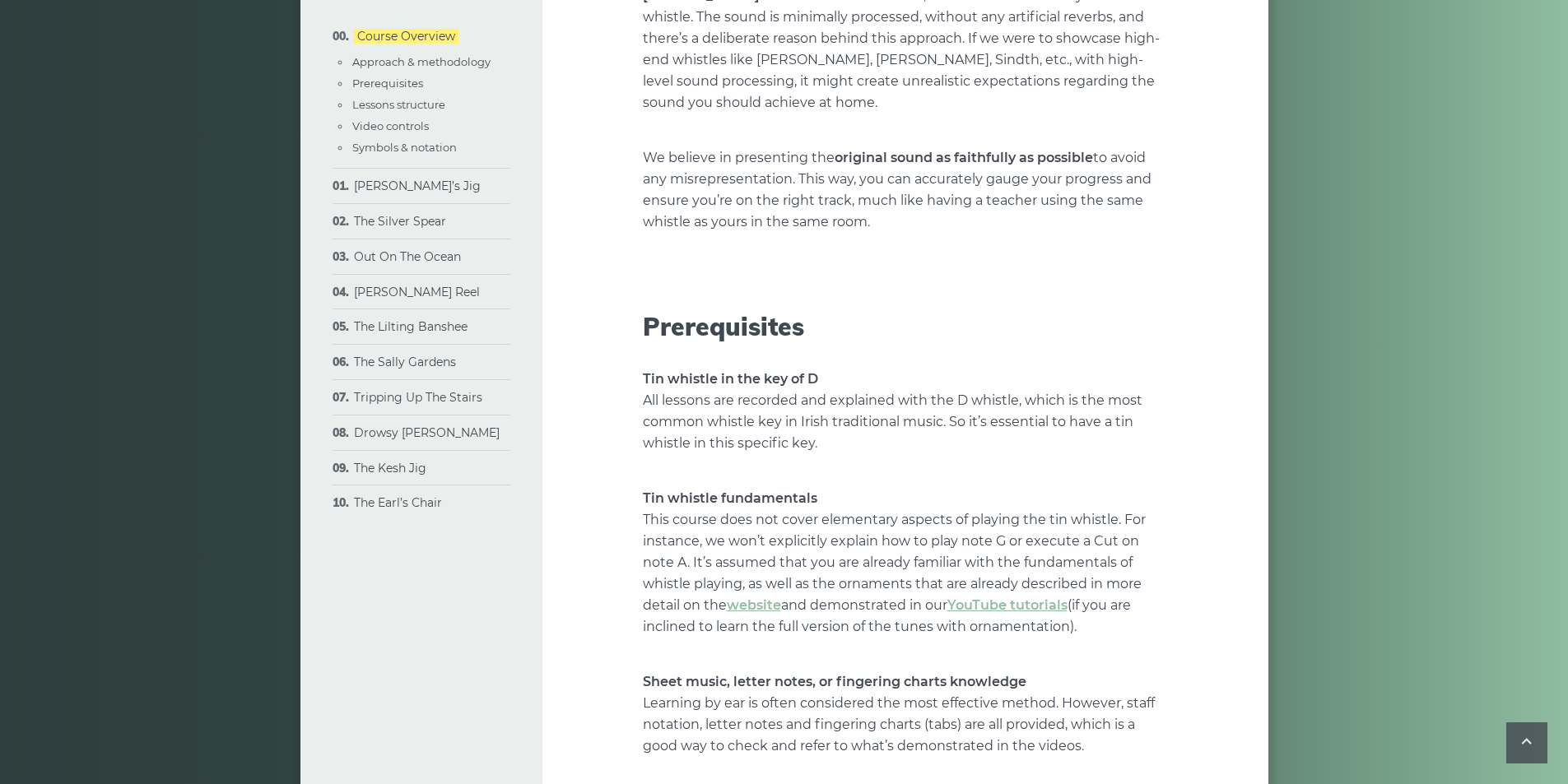
scroll to position [1646, 0]
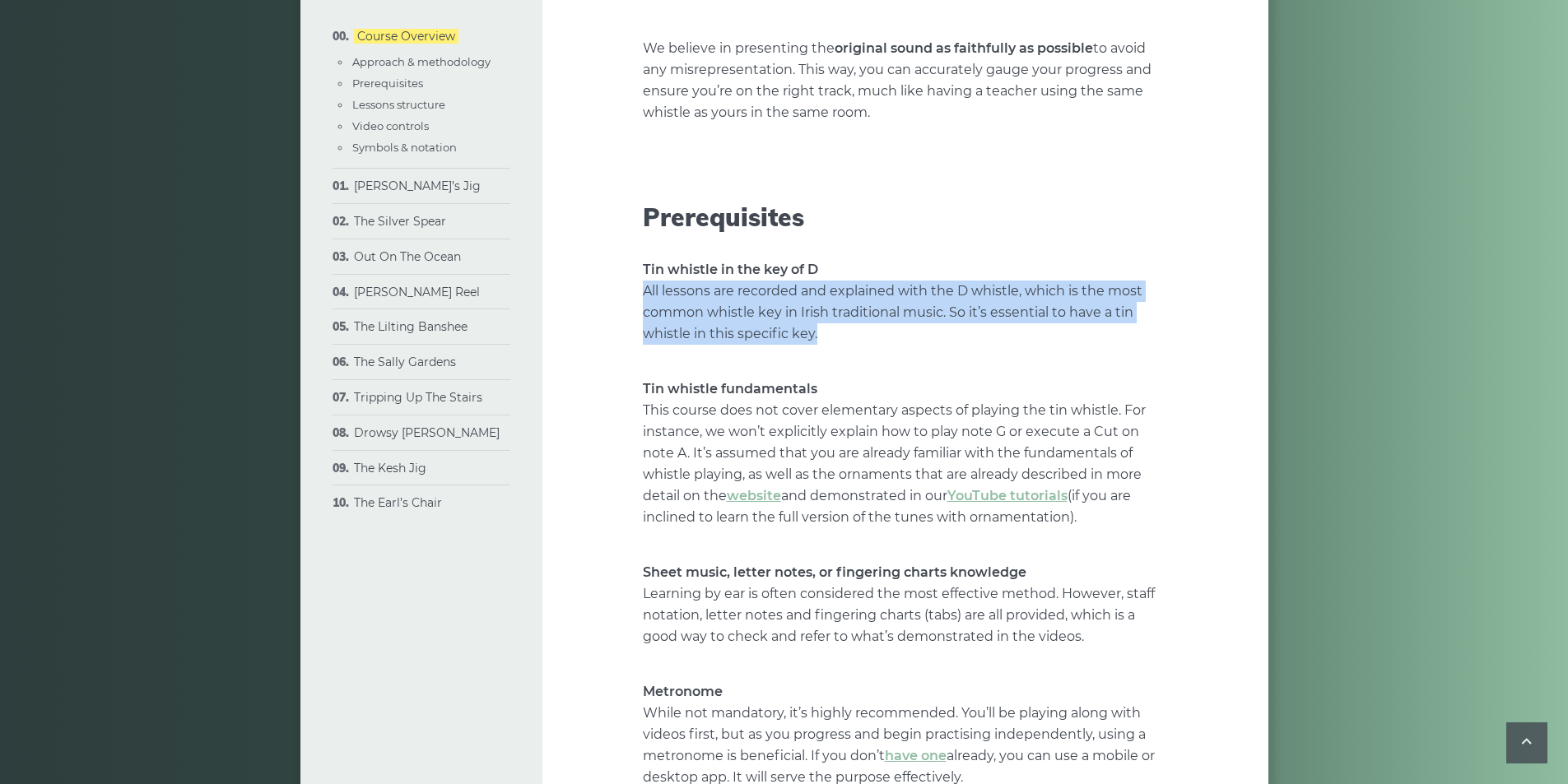
drag, startPoint x: 642, startPoint y: 267, endPoint x: 829, endPoint y: 319, distance: 194.1
click at [829, 319] on p "Tin whistle in the key of D All lessons are recorded and explained with the D w…" at bounding box center [905, 302] width 525 height 85
click at [857, 317] on p "Tin whistle in the key of D All lessons are recorded and explained with the D w…" at bounding box center [905, 302] width 525 height 85
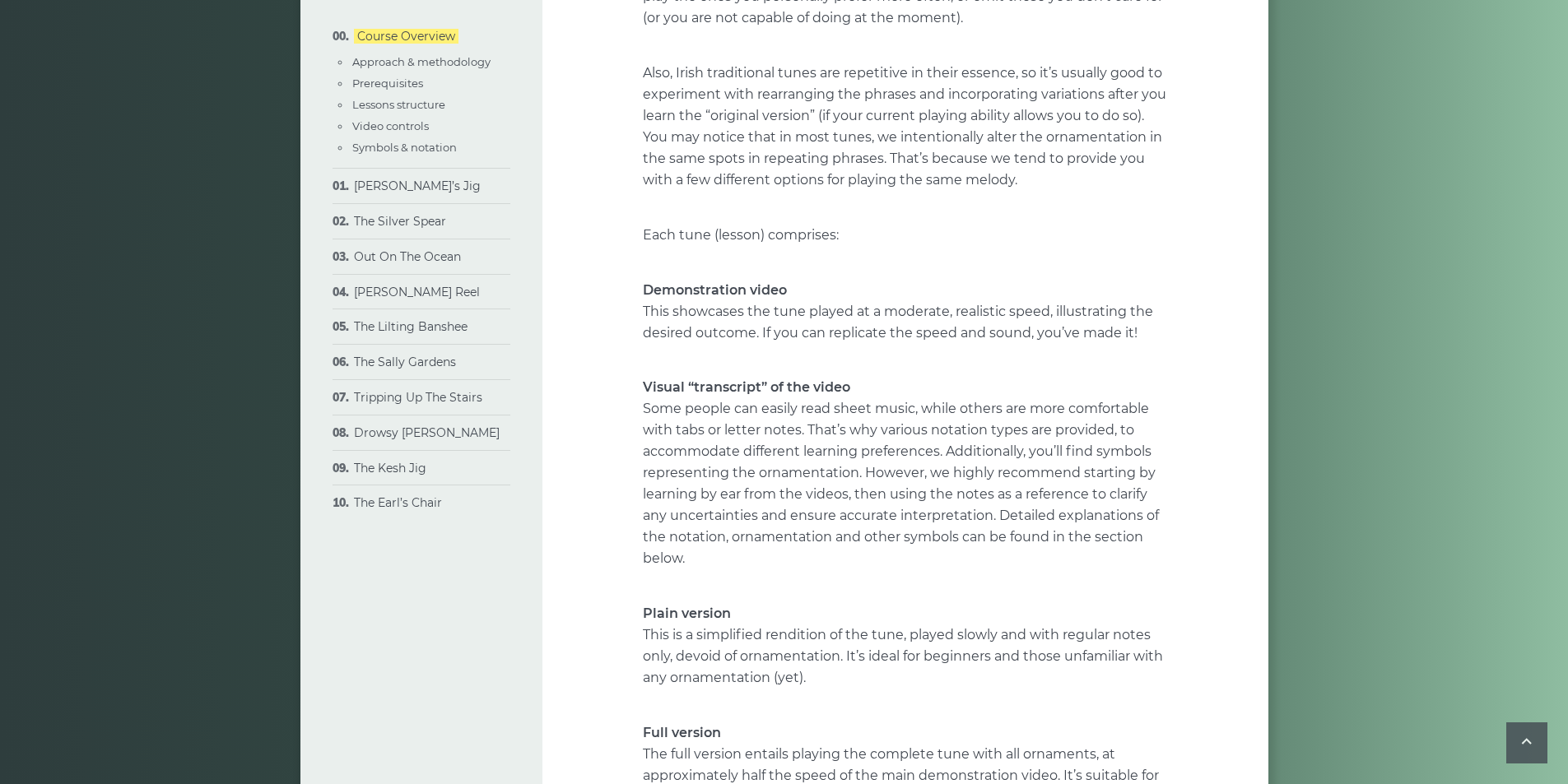
scroll to position [3511, 0]
